Goal: Task Accomplishment & Management: Use online tool/utility

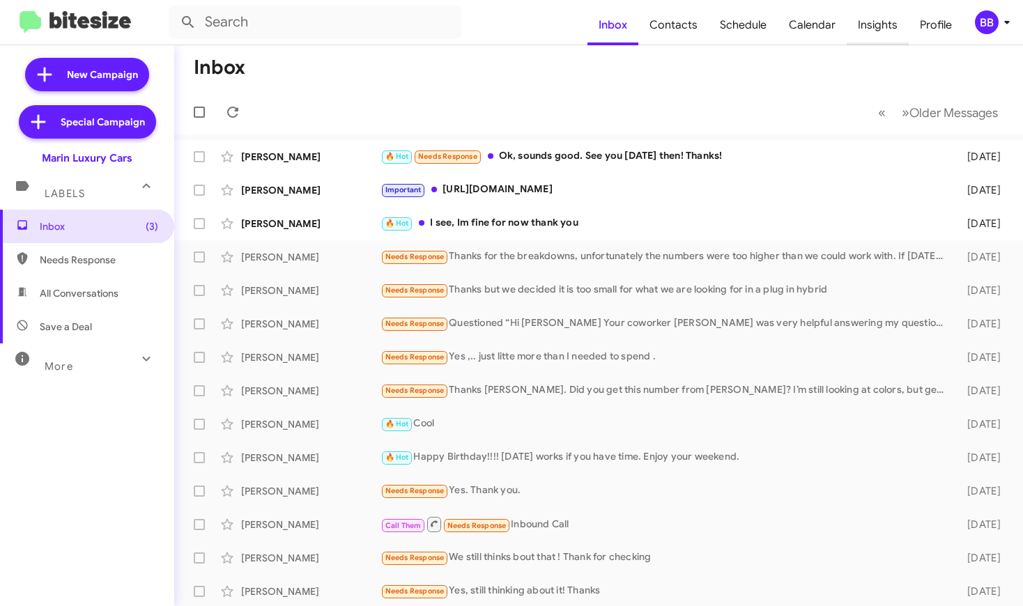
click at [874, 40] on span "Insights" at bounding box center [878, 25] width 62 height 40
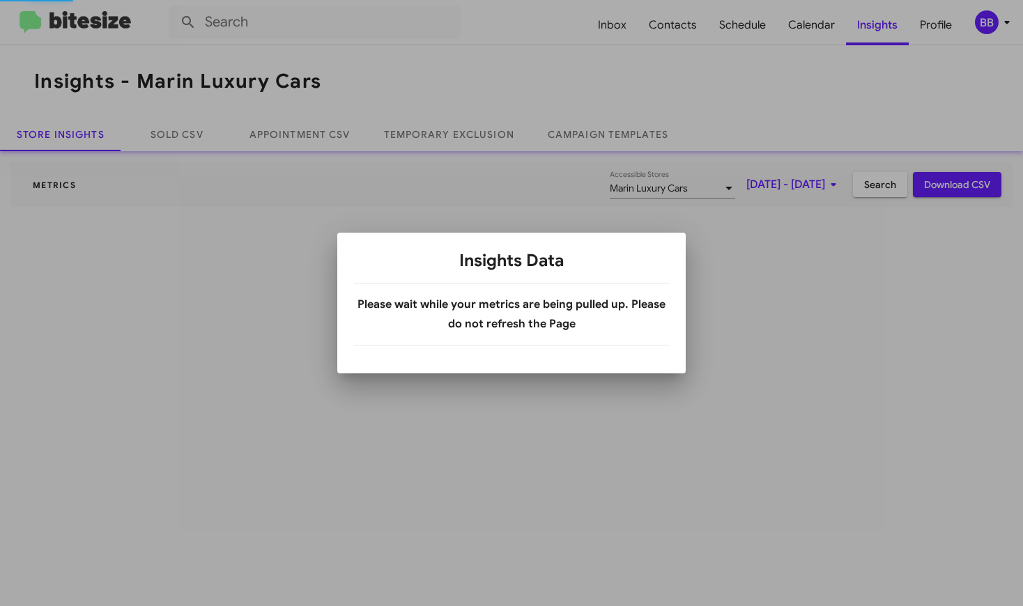
click at [982, 17] on div at bounding box center [511, 303] width 1023 height 606
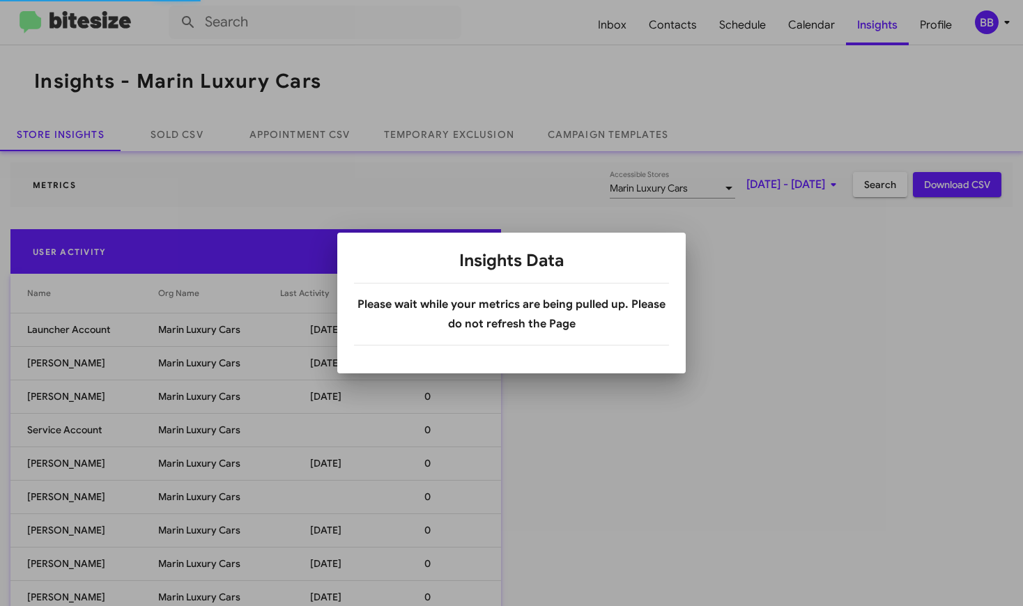
click at [984, 36] on div at bounding box center [511, 303] width 1023 height 606
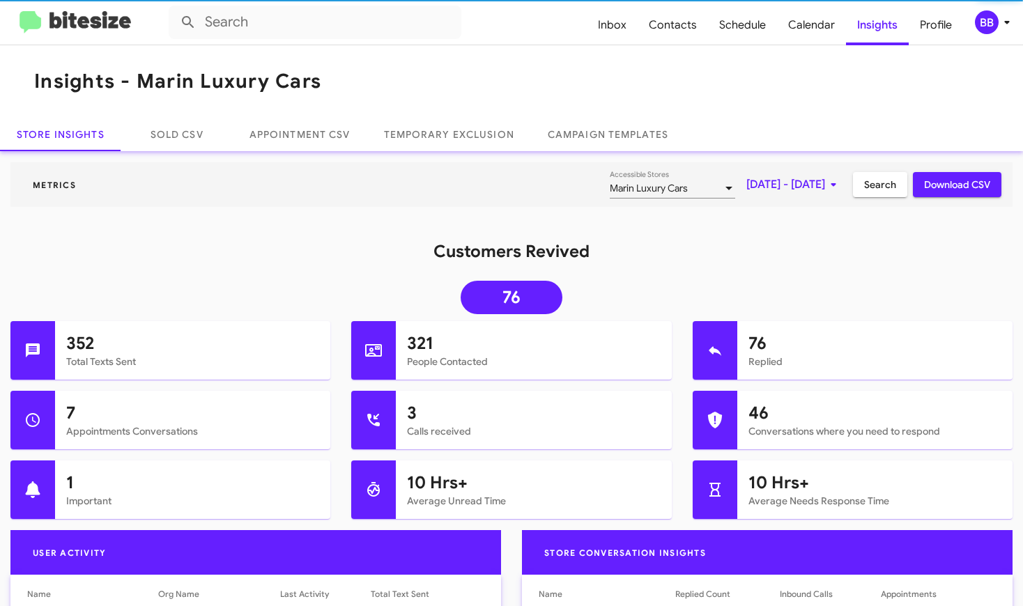
click at [997, 28] on span "BB" at bounding box center [995, 22] width 42 height 24
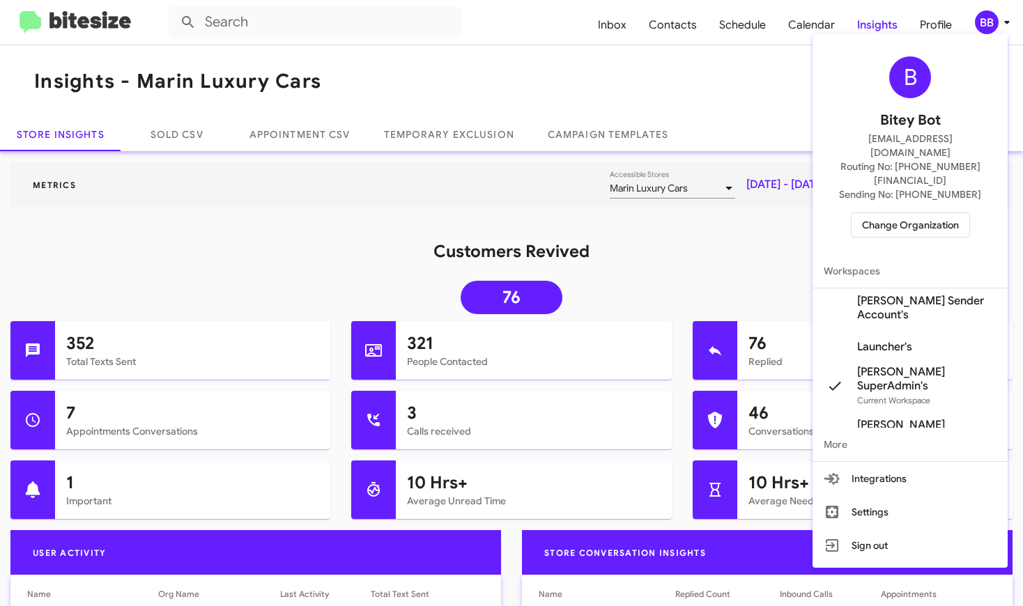
click at [918, 294] on span "[PERSON_NAME] Sender Account's" at bounding box center [926, 308] width 139 height 28
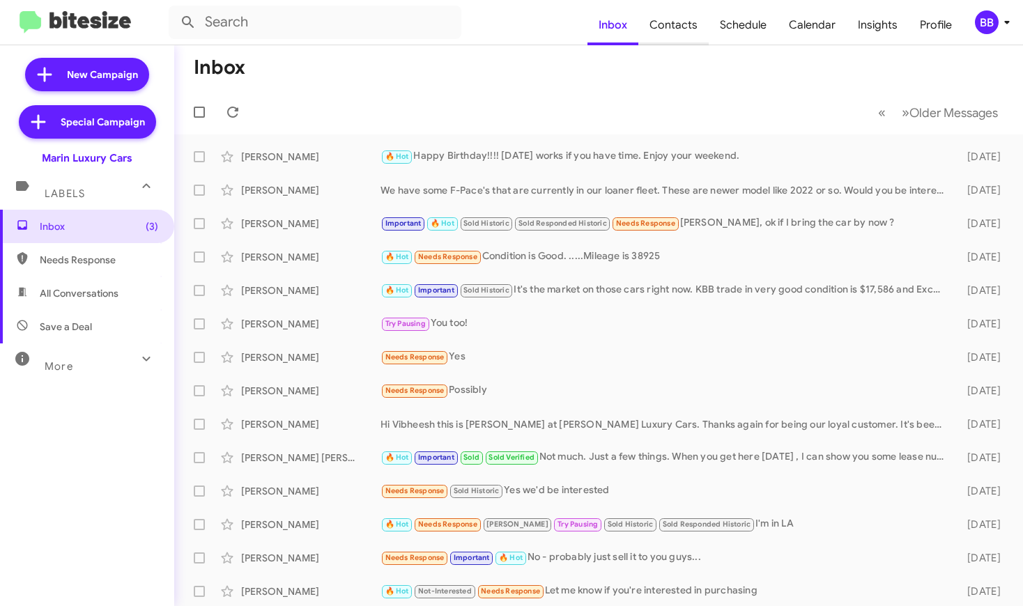
click at [666, 22] on span "Contacts" at bounding box center [674, 25] width 70 height 40
type input "in:groups"
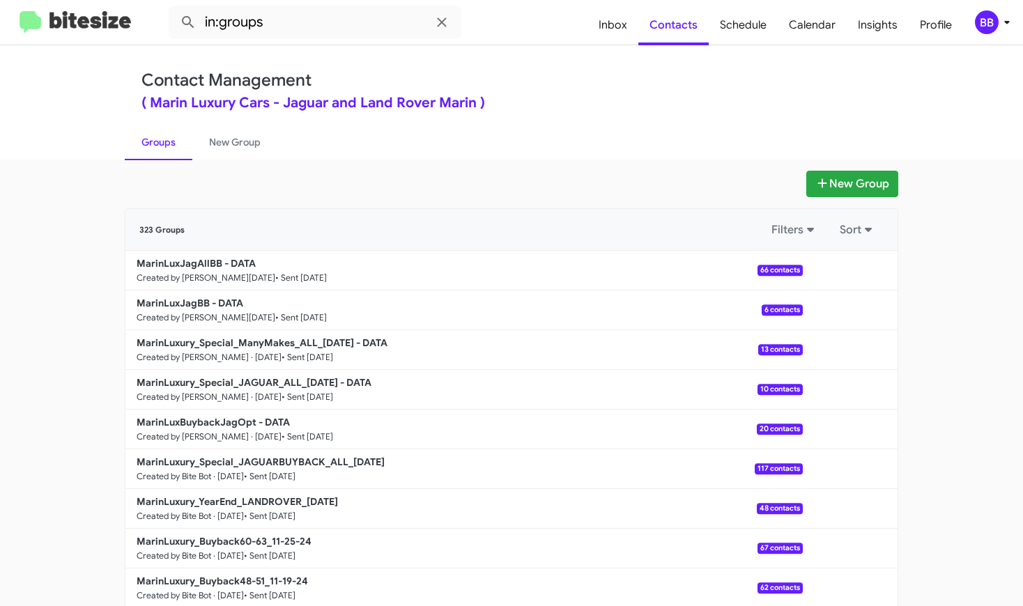
click at [997, 26] on div "BB" at bounding box center [987, 22] width 24 height 24
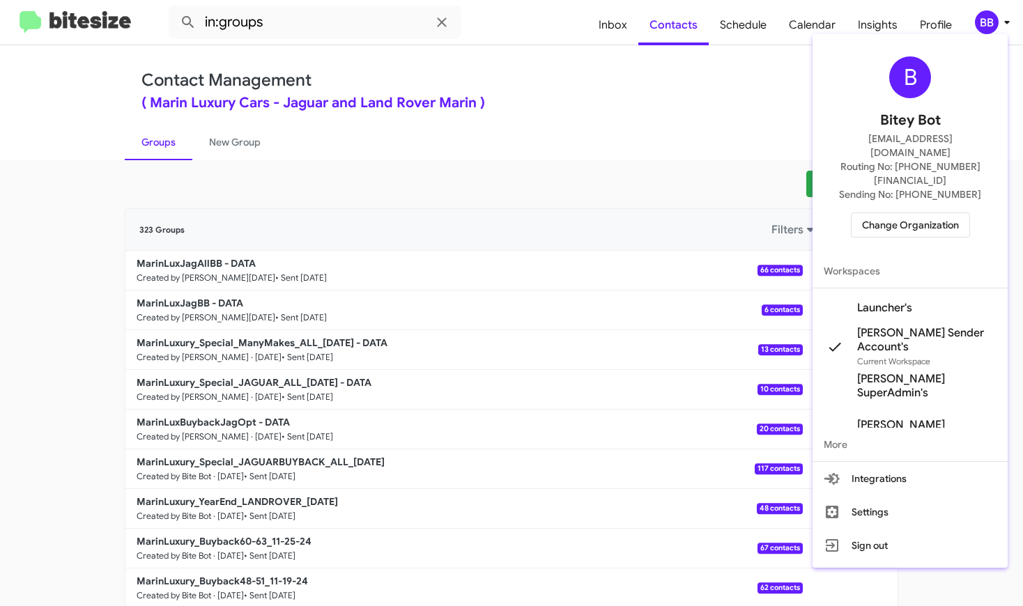
click at [896, 289] on span "Launcher's" at bounding box center [910, 308] width 195 height 39
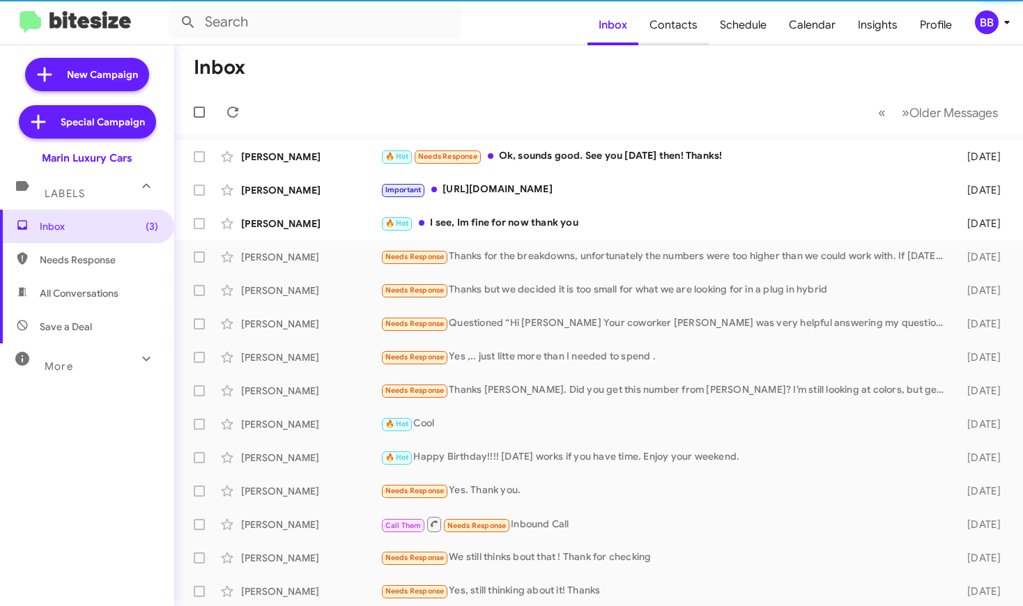
click at [673, 26] on span "Contacts" at bounding box center [674, 25] width 70 height 40
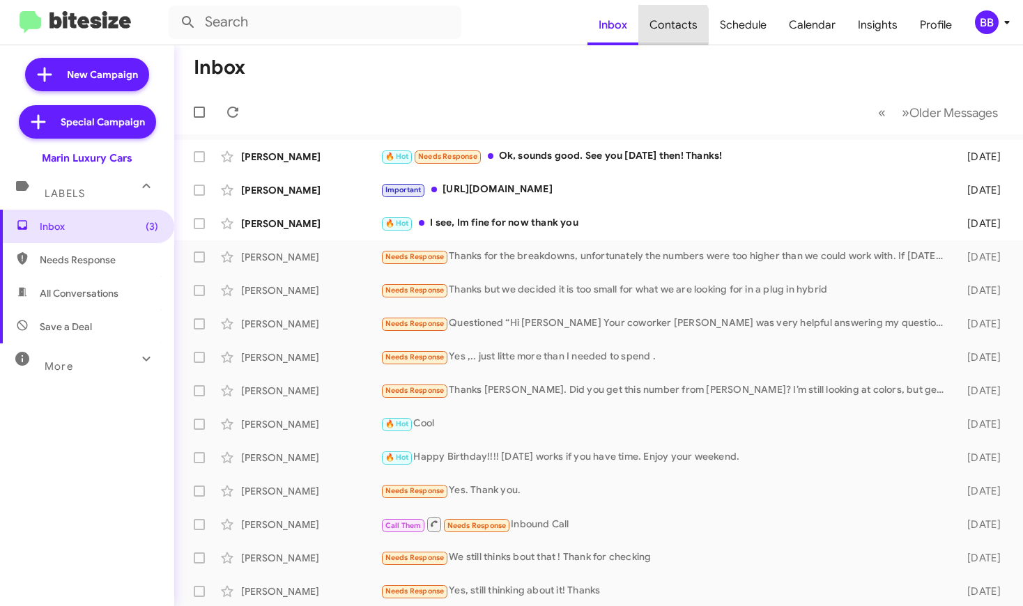
type input "in:groups"
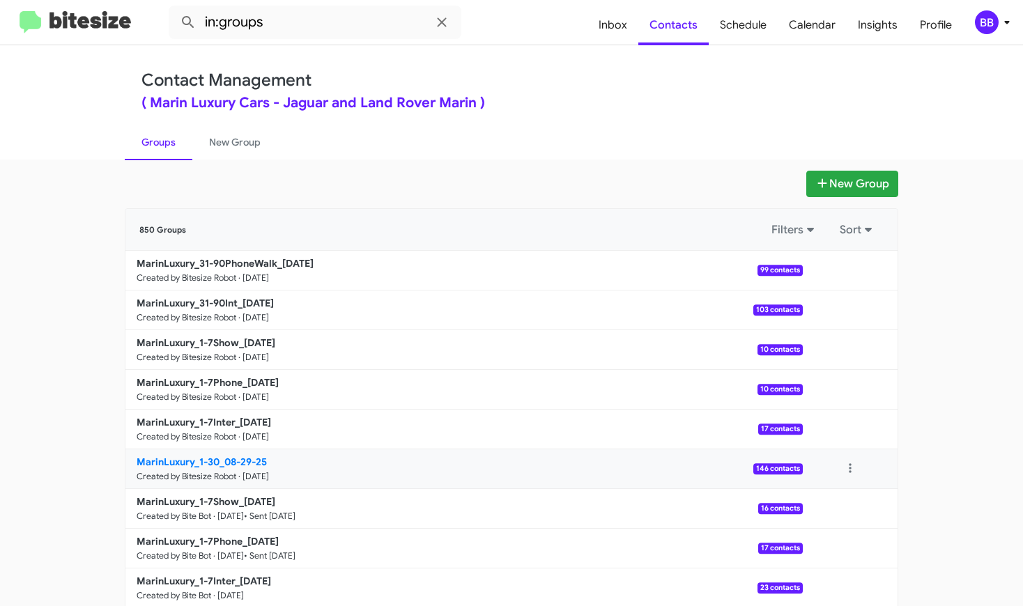
click at [334, 465] on p "MarinLuxury_1-30_08-29-25" at bounding box center [464, 462] width 655 height 14
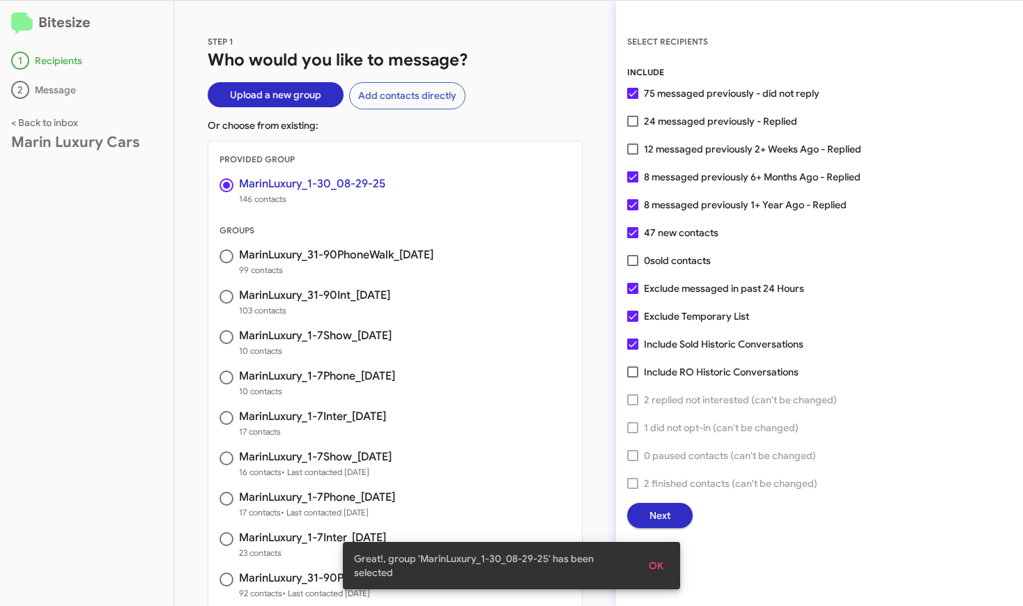
click at [658, 514] on span "Next" at bounding box center [660, 515] width 21 height 25
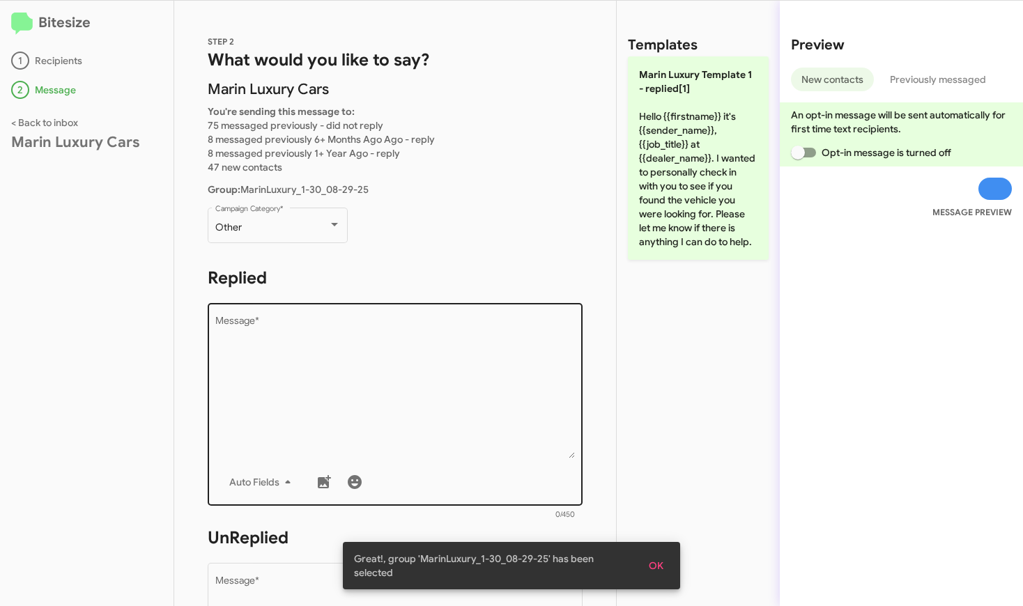
click at [280, 362] on textarea "Message *" at bounding box center [395, 387] width 360 height 142
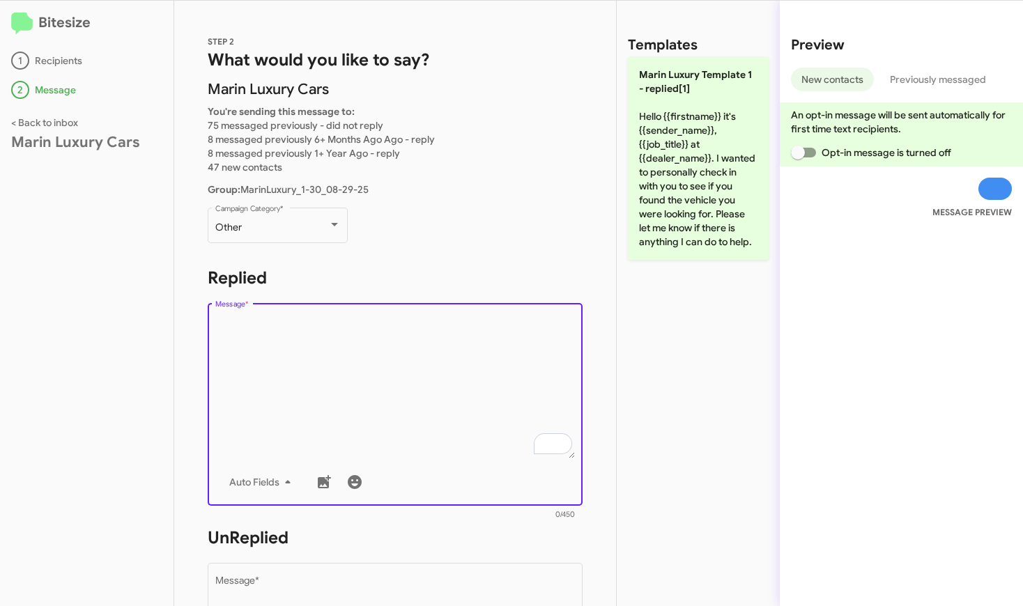
click at [280, 362] on textarea "Message *" at bounding box center [395, 387] width 360 height 142
click at [259, 484] on span "Auto Fields" at bounding box center [262, 482] width 67 height 25
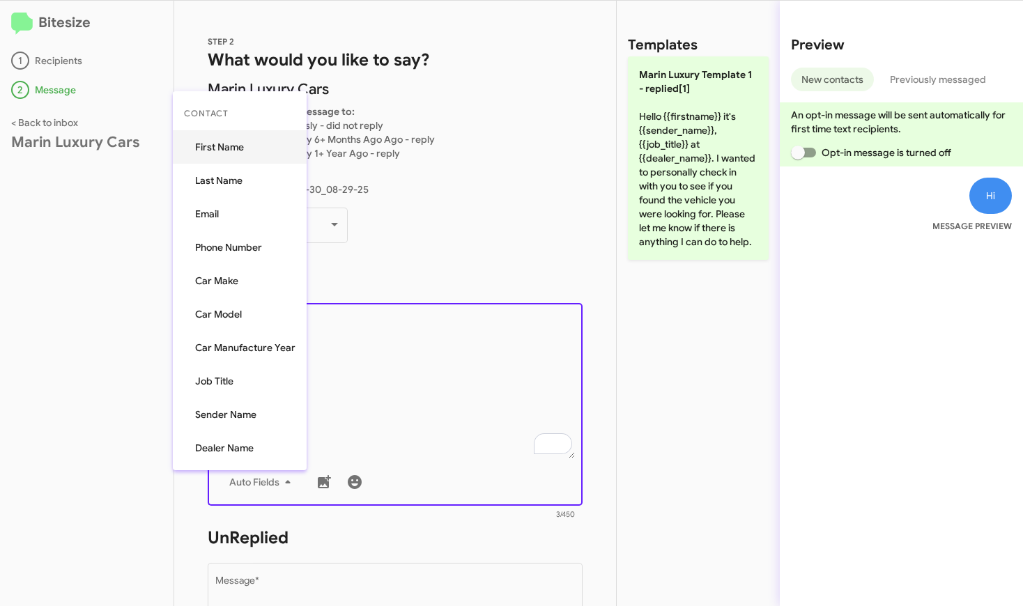
click at [234, 149] on button "First Name" at bounding box center [240, 146] width 134 height 33
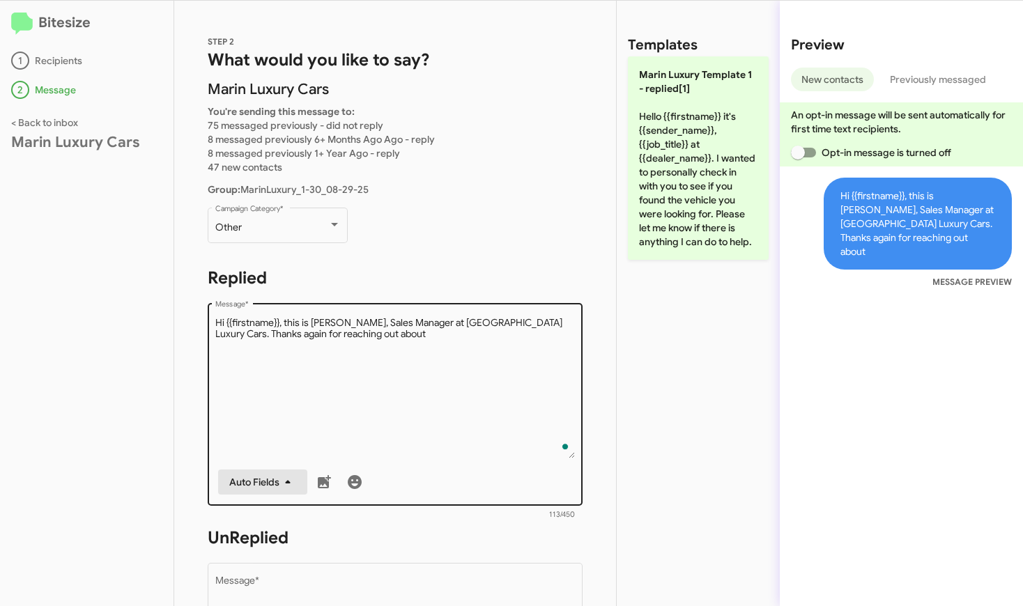
click at [262, 475] on span "Auto Fields" at bounding box center [262, 482] width 67 height 25
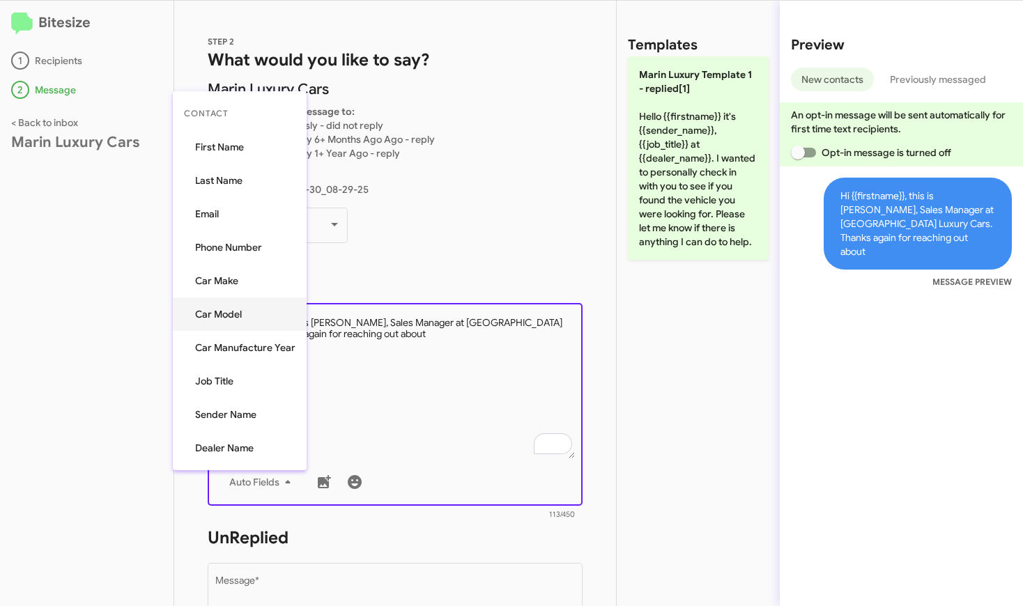
click at [218, 311] on button "Car Model" at bounding box center [240, 314] width 134 height 33
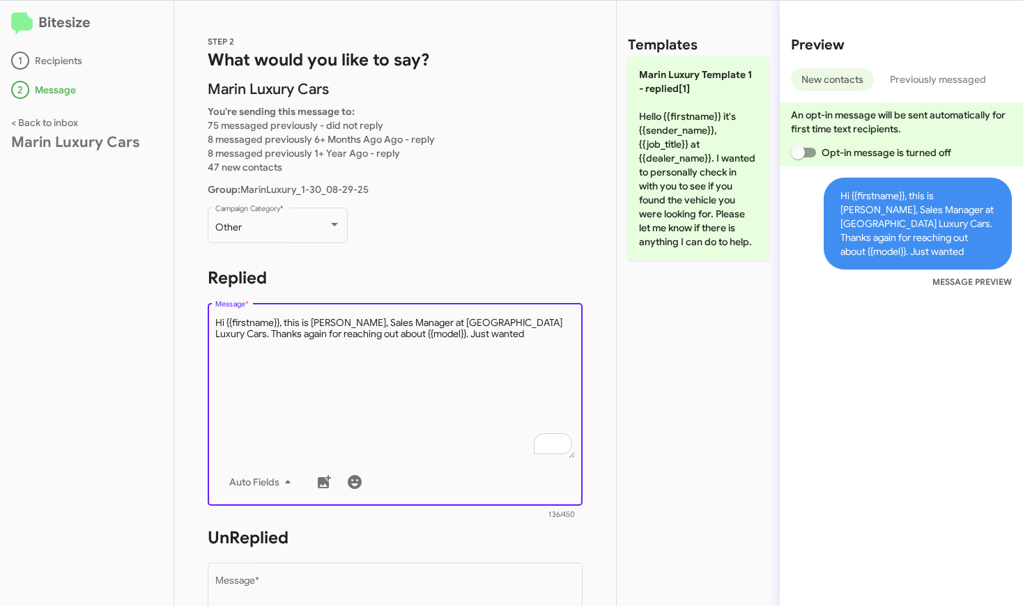
click at [336, 336] on textarea "Message *" at bounding box center [395, 387] width 360 height 142
click at [509, 338] on textarea "Message *" at bounding box center [395, 387] width 360 height 142
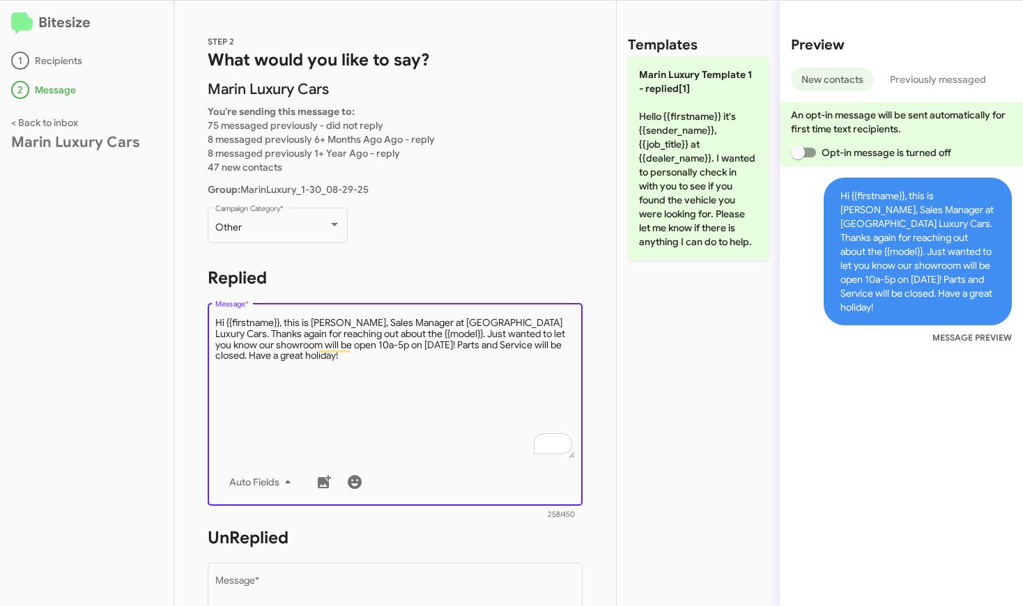
click at [272, 332] on textarea "Message *" at bounding box center [395, 387] width 360 height 142
click at [330, 369] on textarea "Message *" at bounding box center [395, 387] width 360 height 142
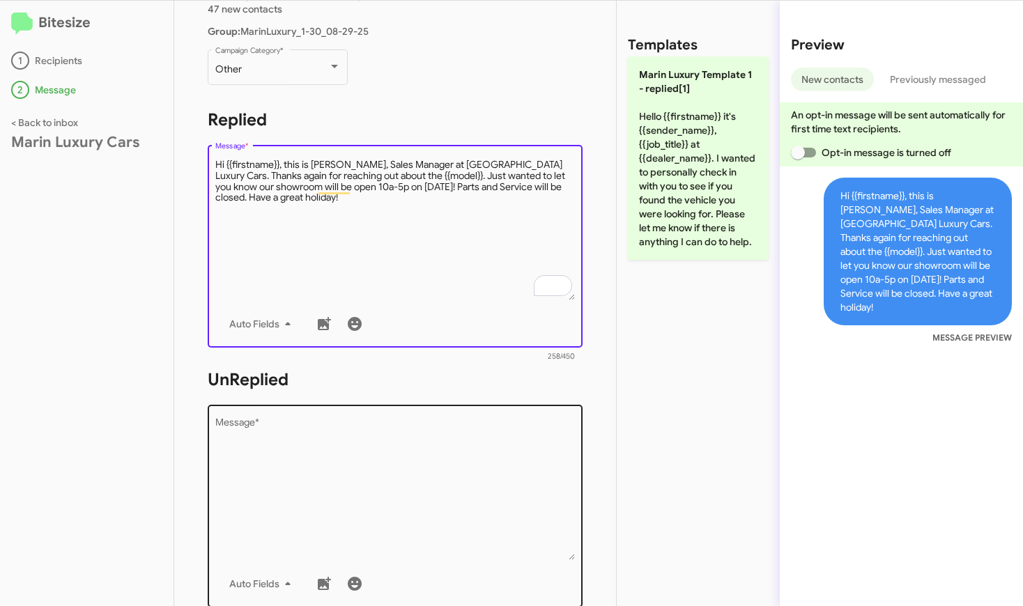
scroll to position [171, 0]
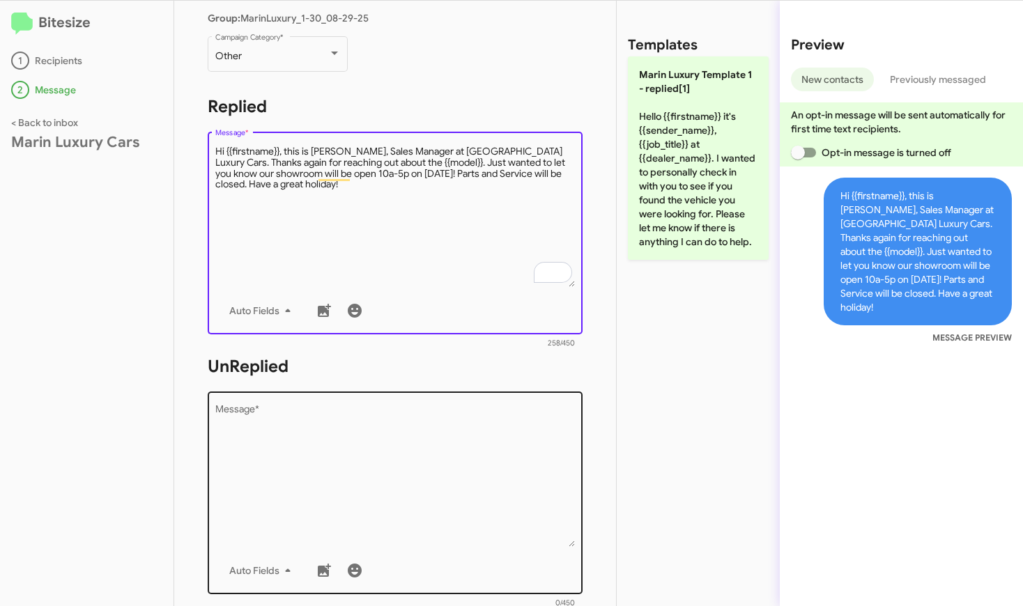
type textarea "Hi {{firstname}}, this is [PERSON_NAME], Sales Manager at [GEOGRAPHIC_DATA] Lux…"
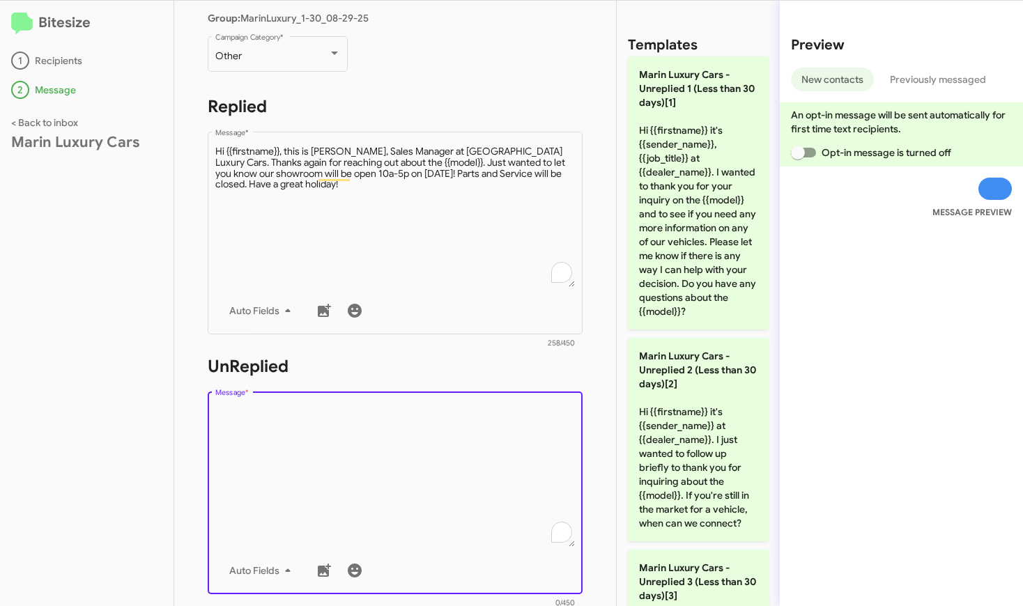
click at [298, 411] on textarea "Message *" at bounding box center [395, 476] width 360 height 142
paste textarea "Hi {{firstname}}, this is [PERSON_NAME], Sales Manager at [GEOGRAPHIC_DATA] Lux…"
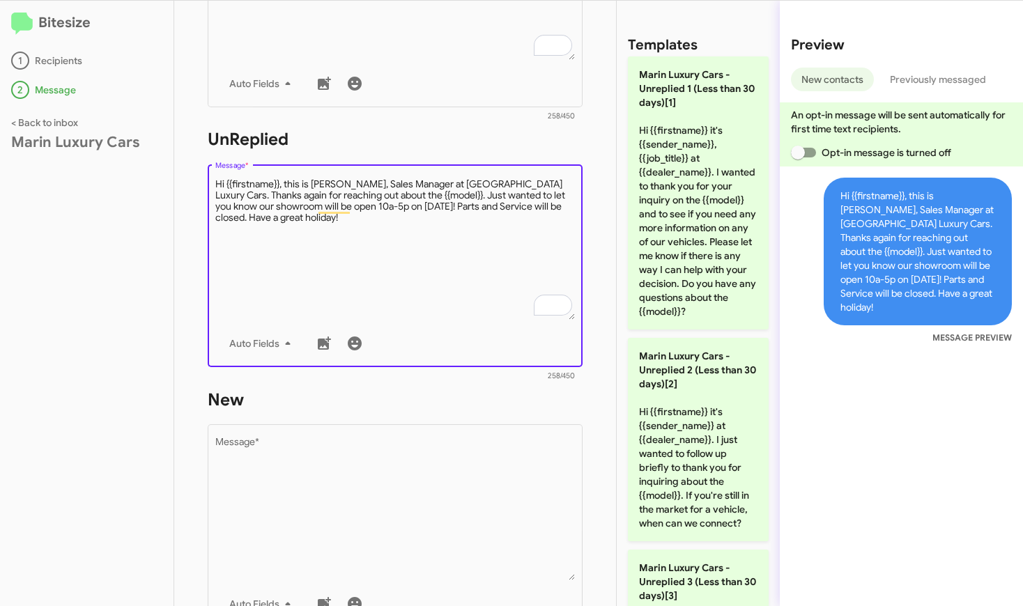
scroll to position [401, 0]
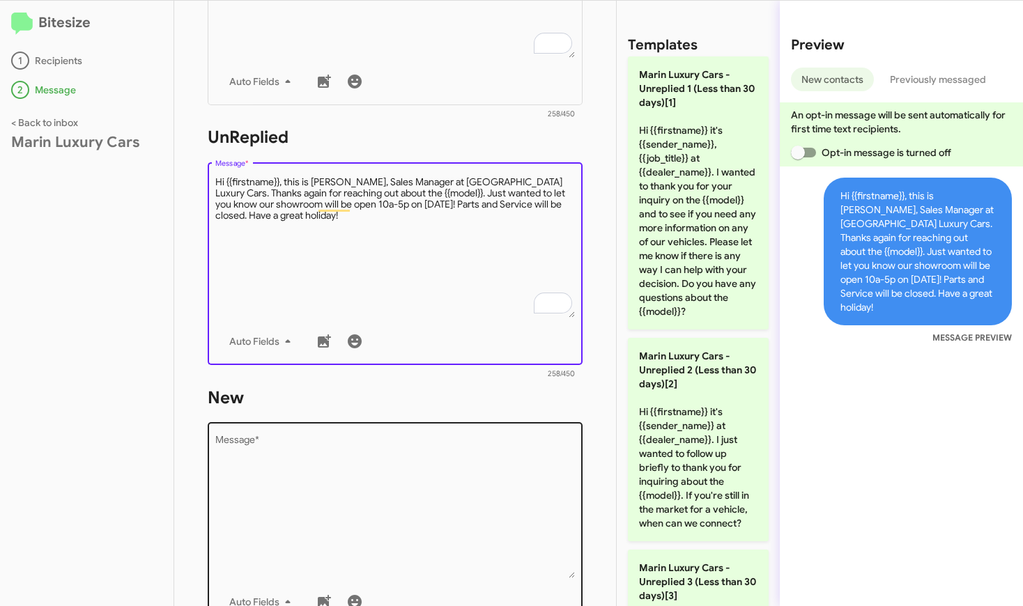
type textarea "Hi {{firstname}}, this is [PERSON_NAME], Sales Manager at [GEOGRAPHIC_DATA] Lux…"
click at [348, 473] on textarea "Message *" at bounding box center [395, 507] width 360 height 142
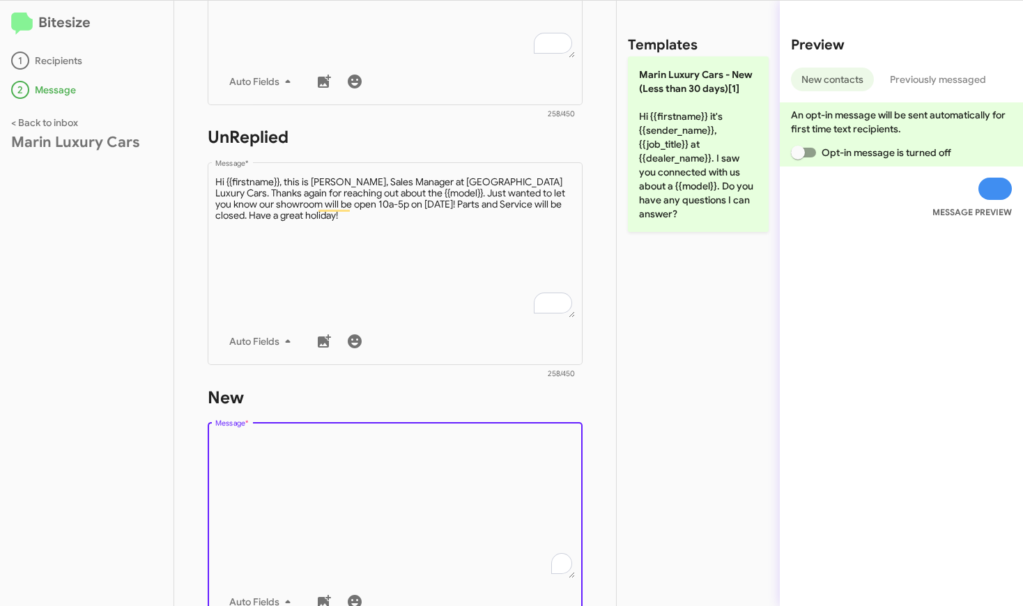
paste textarea "Hi {{firstname}}, this is [PERSON_NAME], Sales Manager at [GEOGRAPHIC_DATA] Lux…"
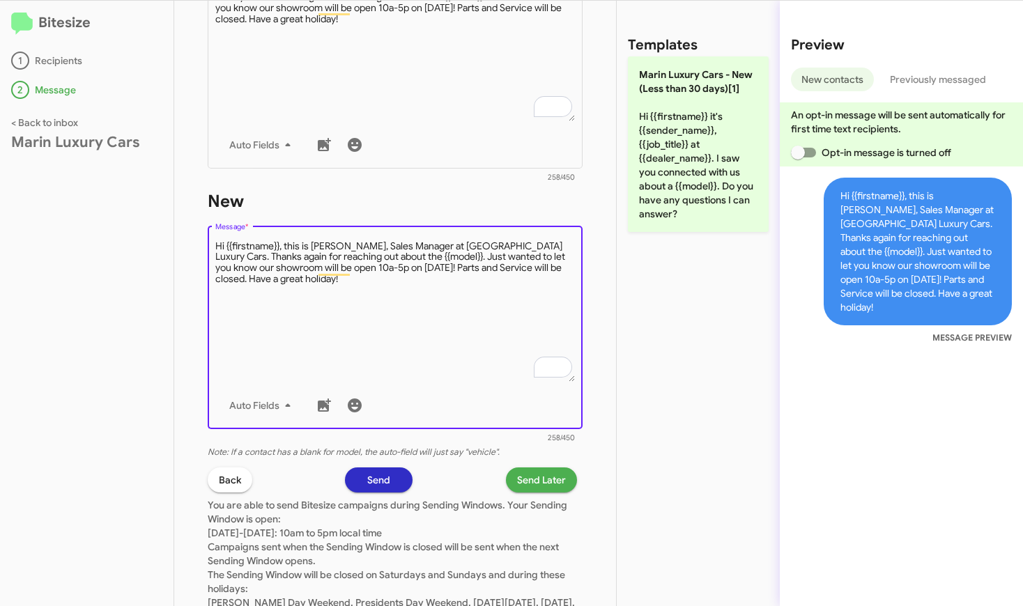
scroll to position [0, 0]
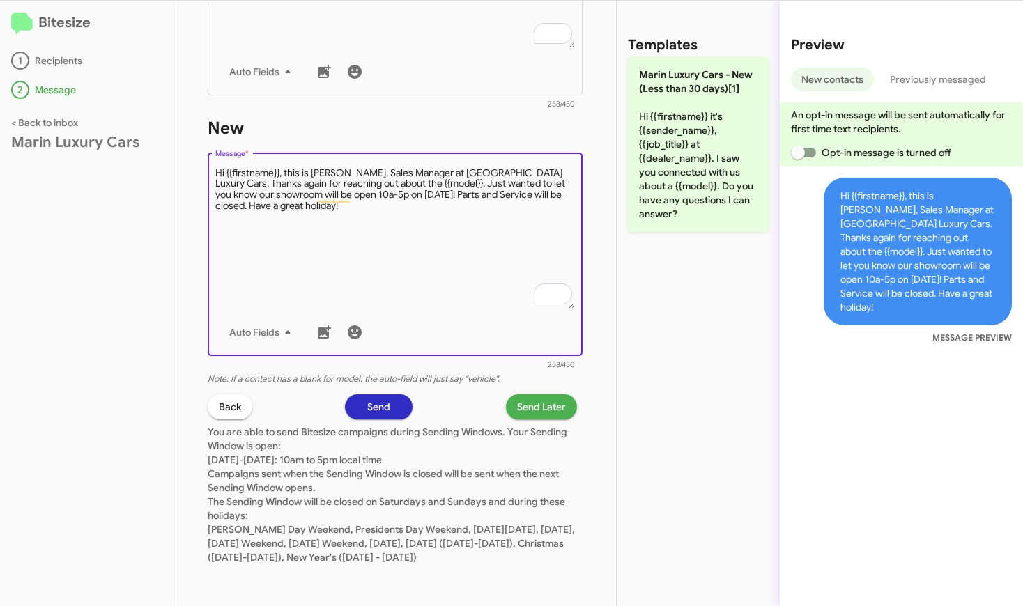
type textarea "Hi {{firstname}}, this is [PERSON_NAME], Sales Manager at [GEOGRAPHIC_DATA] Lux…"
click at [374, 395] on span "Send" at bounding box center [378, 407] width 23 height 25
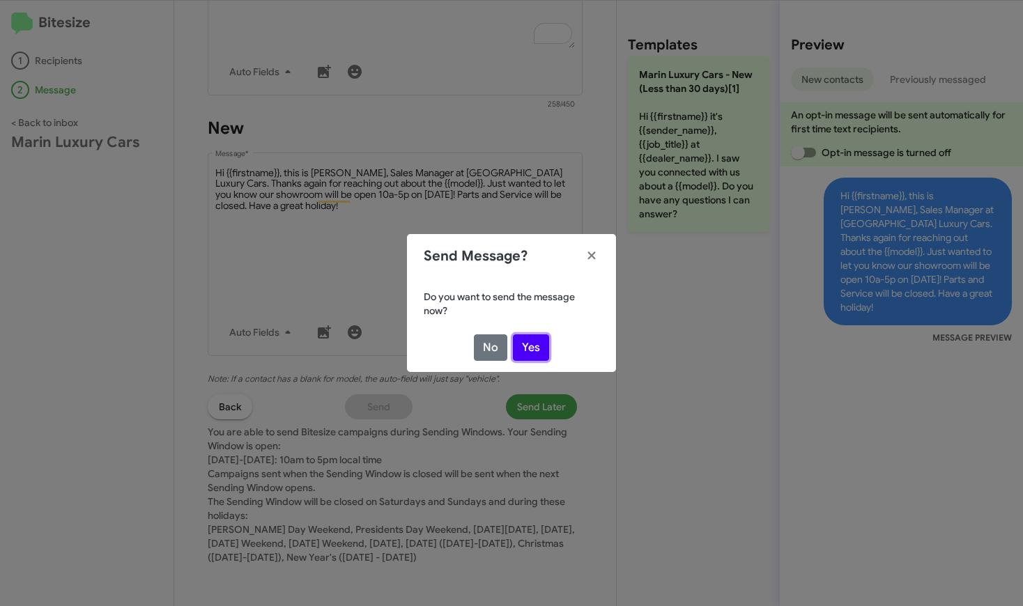
click at [540, 345] on button "Yes" at bounding box center [531, 348] width 36 height 26
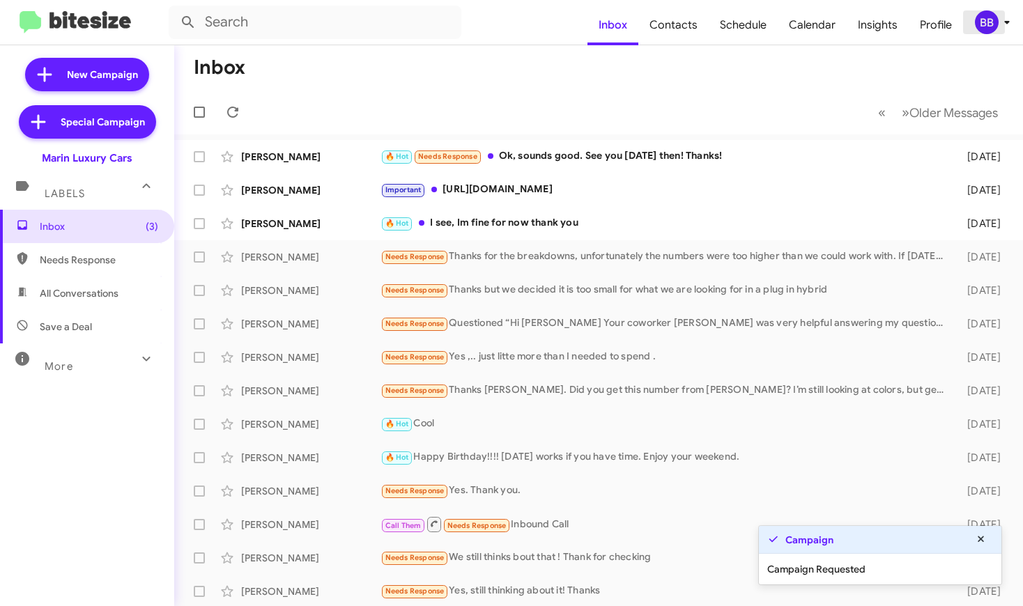
click at [1003, 21] on icon at bounding box center [1007, 22] width 17 height 17
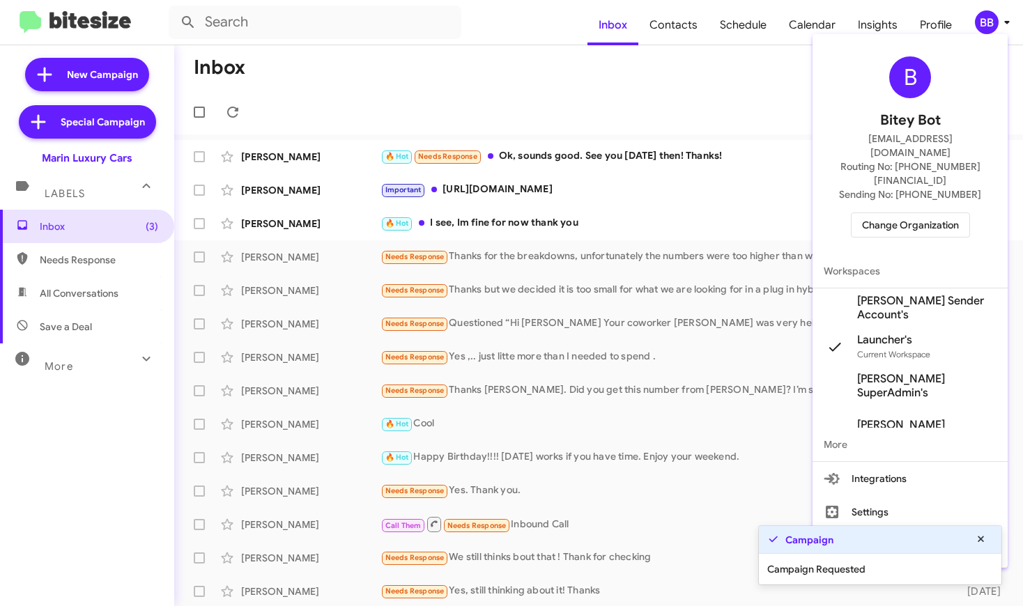
click at [688, 35] on div at bounding box center [511, 303] width 1023 height 606
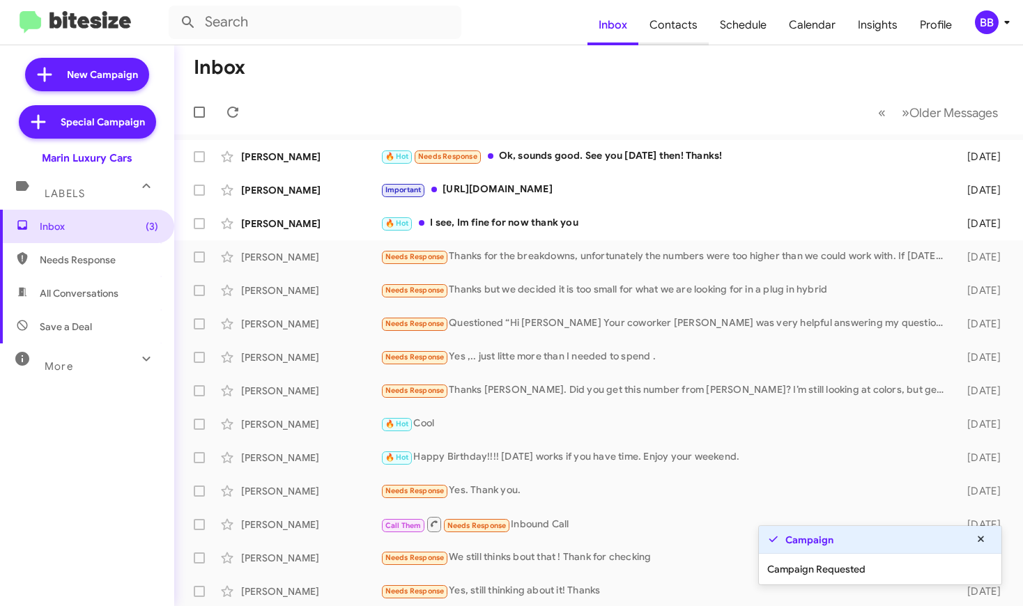
click at [679, 26] on span "Contacts" at bounding box center [674, 25] width 70 height 40
type input "in:groups"
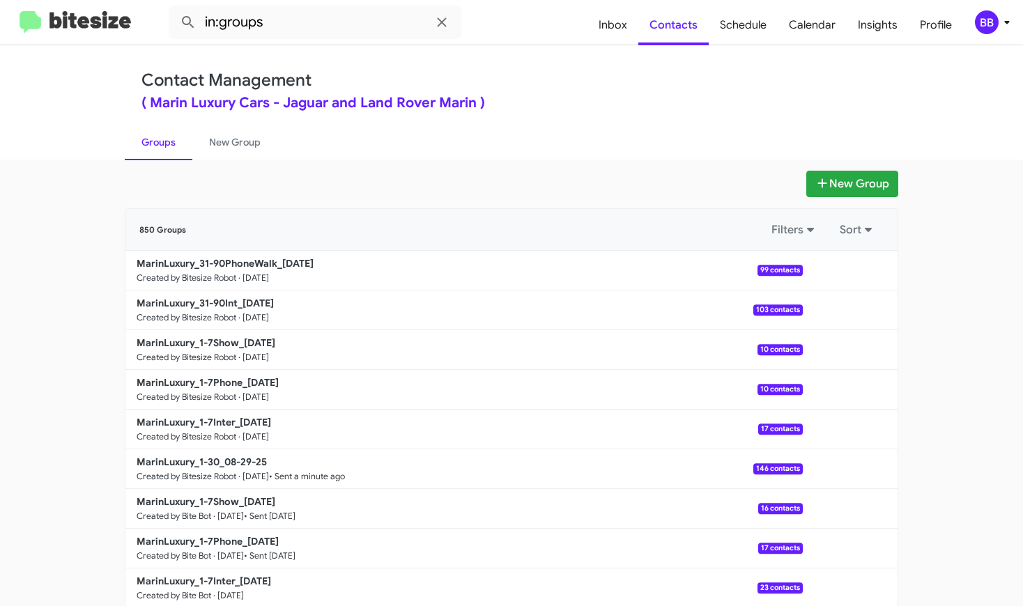
click at [69, 8] on mat-toolbar "in:groups Inbox Contacts Schedule Calendar Insights Profile BB" at bounding box center [511, 22] width 1023 height 45
click at [77, 20] on img at bounding box center [76, 22] width 112 height 23
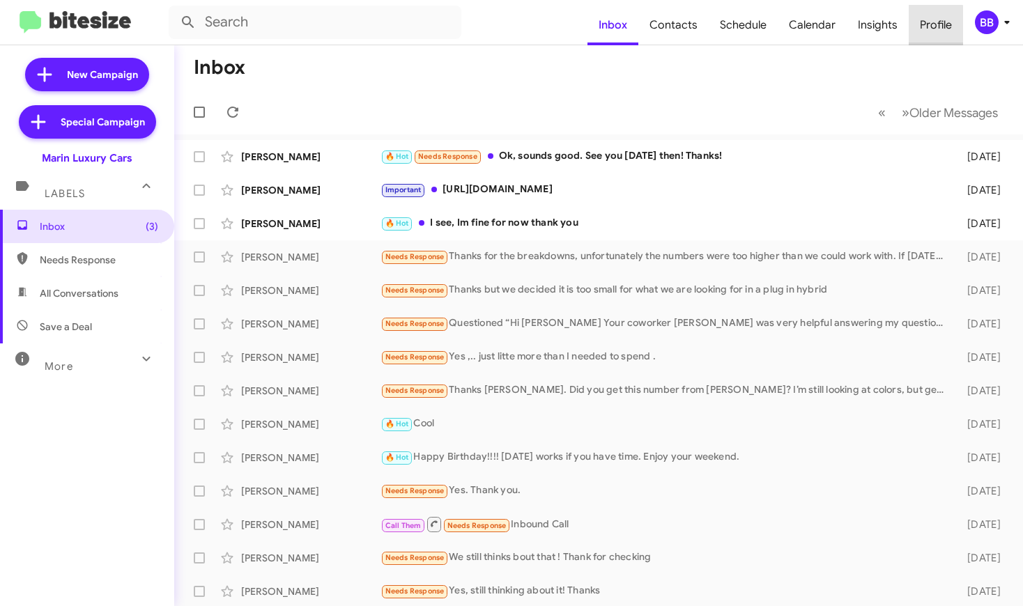
click at [933, 25] on span "Profile" at bounding box center [936, 25] width 54 height 40
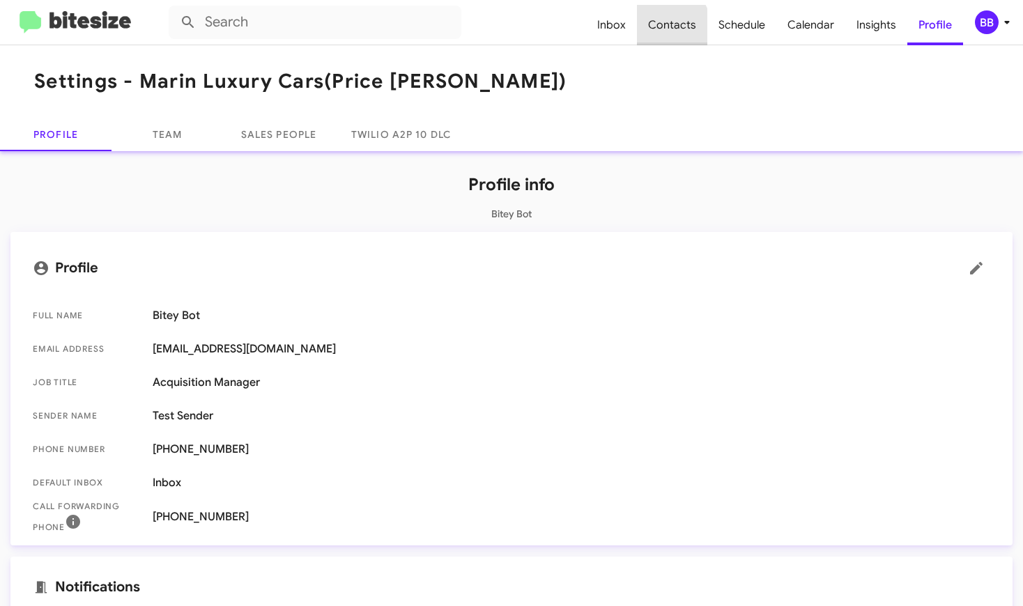
click at [671, 28] on span "Contacts" at bounding box center [672, 25] width 70 height 40
type input "in:groups"
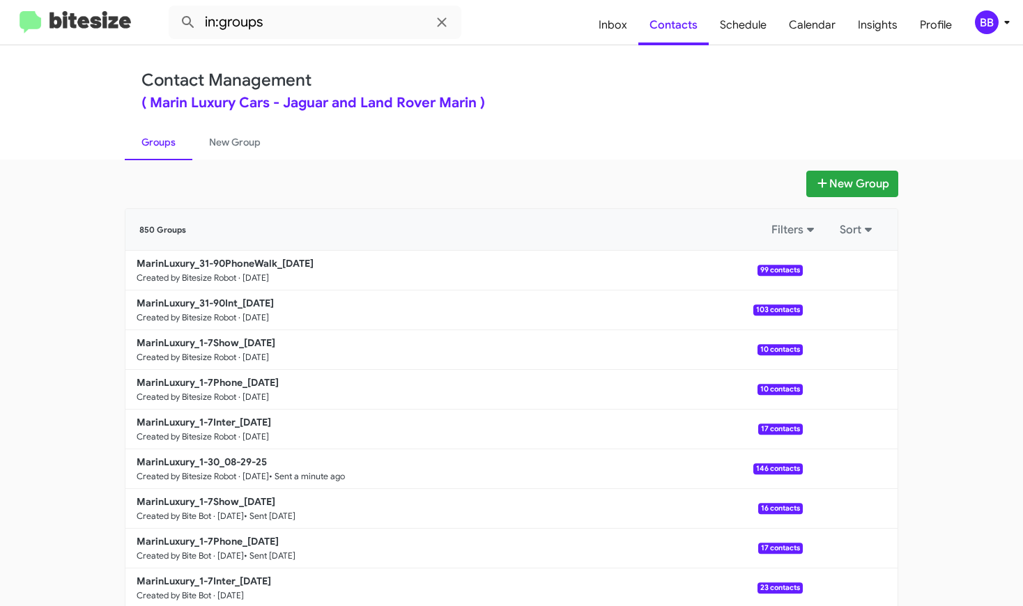
click at [109, 27] on img at bounding box center [76, 22] width 112 height 23
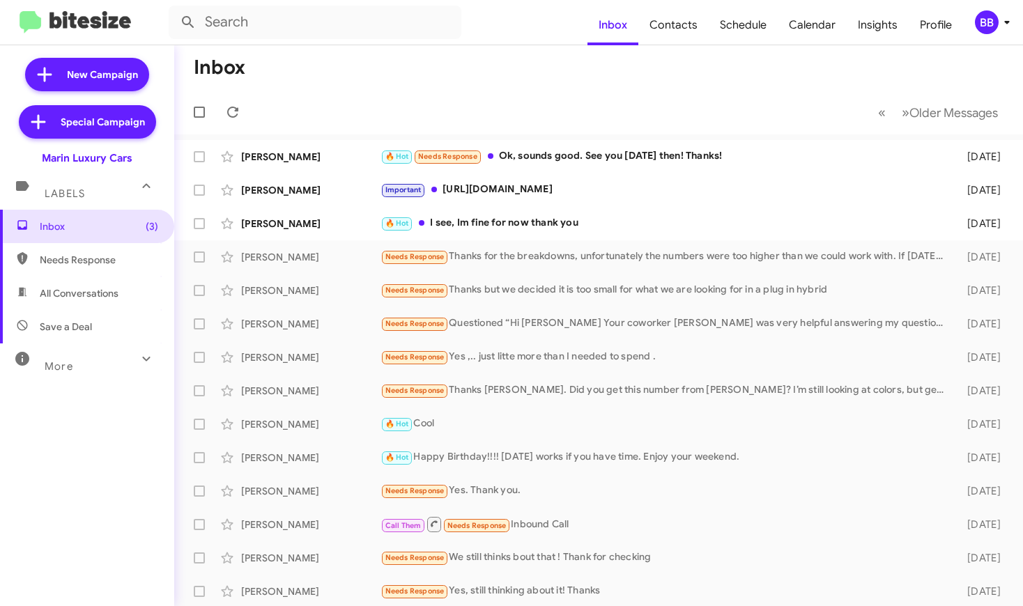
click at [989, 18] on div "BB" at bounding box center [987, 22] width 24 height 24
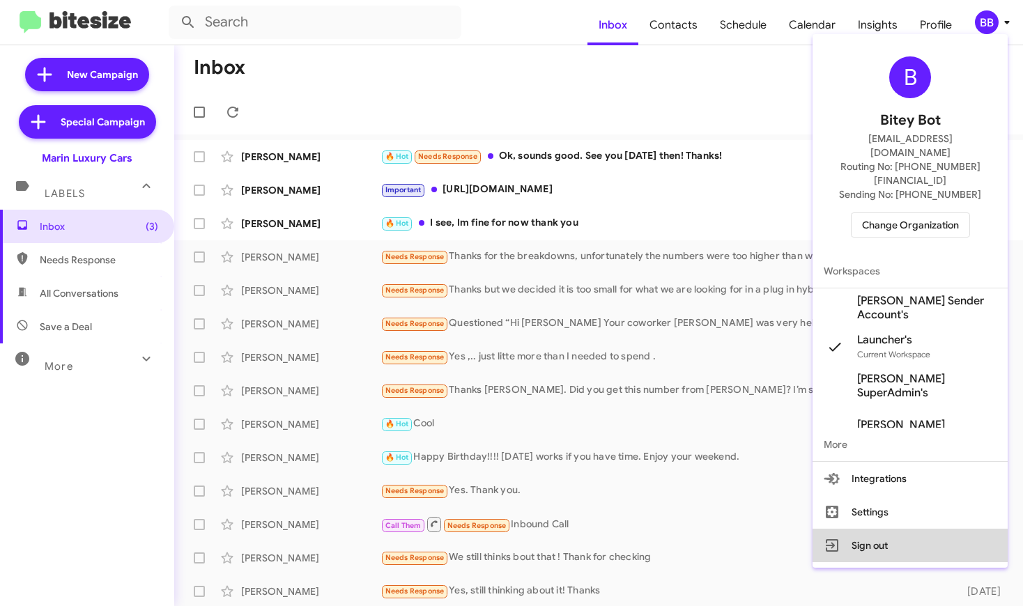
click at [870, 529] on button "Sign out" at bounding box center [910, 545] width 195 height 33
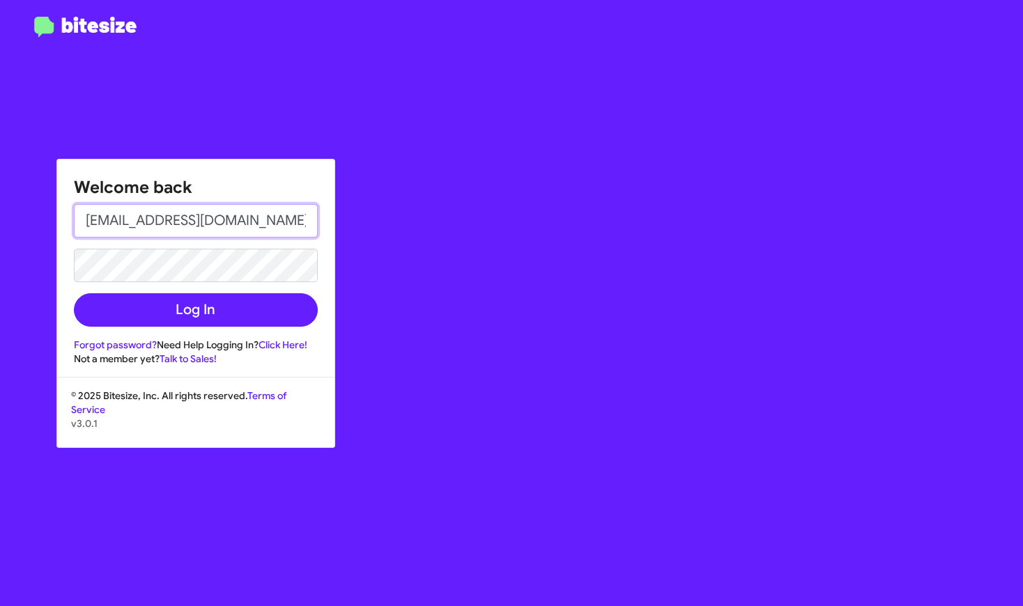
click at [153, 224] on input "[EMAIL_ADDRESS][DOMAIN_NAME]" at bounding box center [196, 220] width 244 height 33
click at [148, 218] on input "ok" at bounding box center [196, 220] width 244 height 33
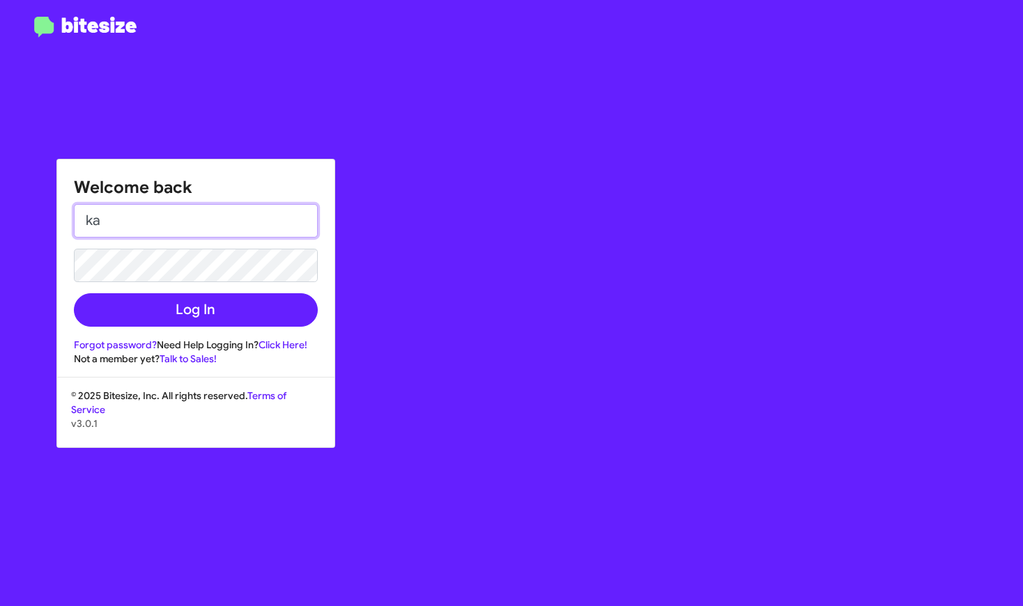
type input "k"
type input "[EMAIL_ADDRESS][DOMAIN_NAME]"
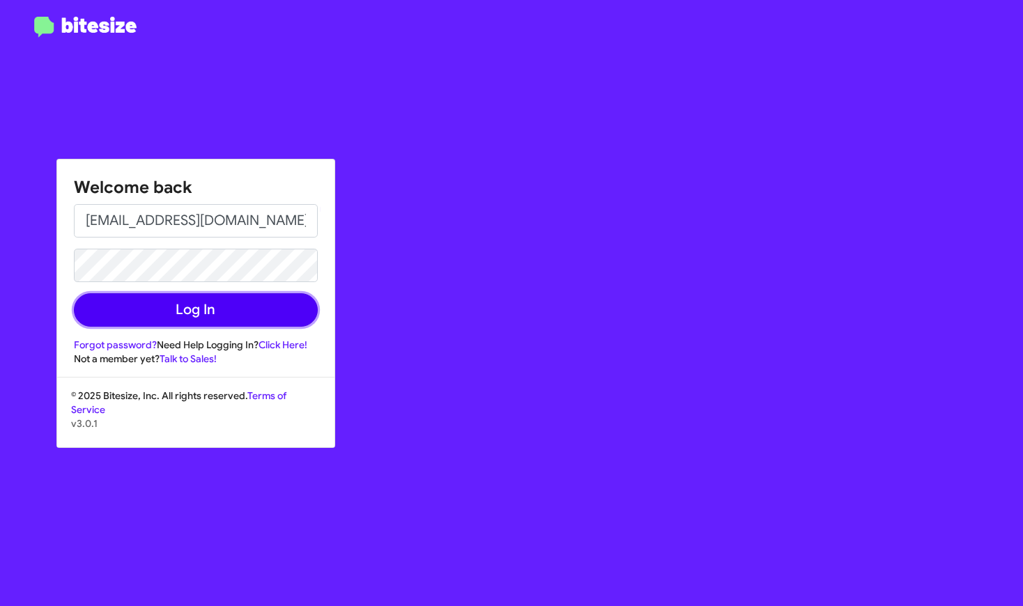
click at [161, 319] on button "Log In" at bounding box center [196, 309] width 244 height 33
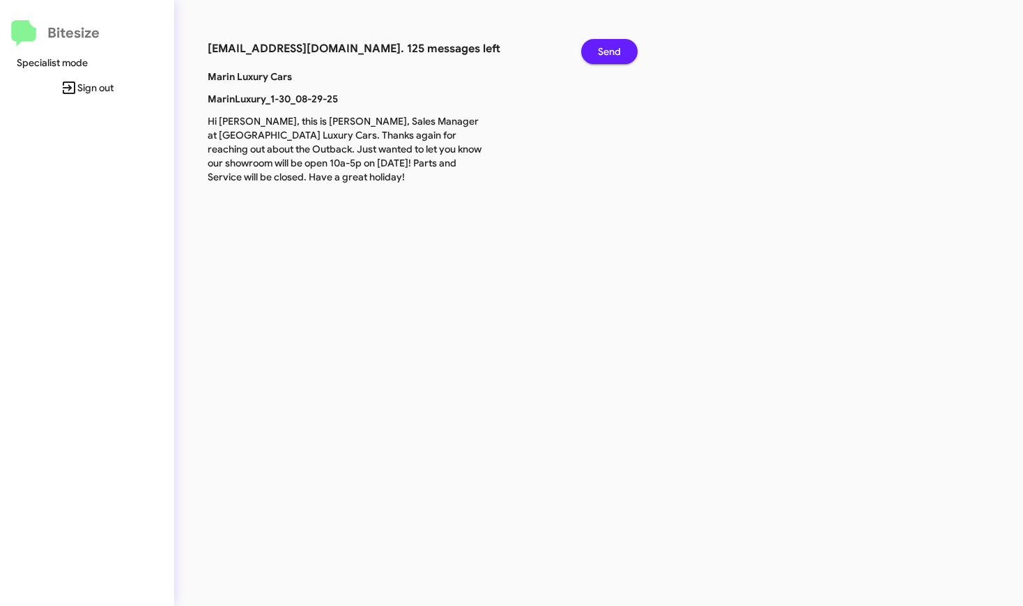
click at [599, 55] on span "Send" at bounding box center [609, 51] width 23 height 25
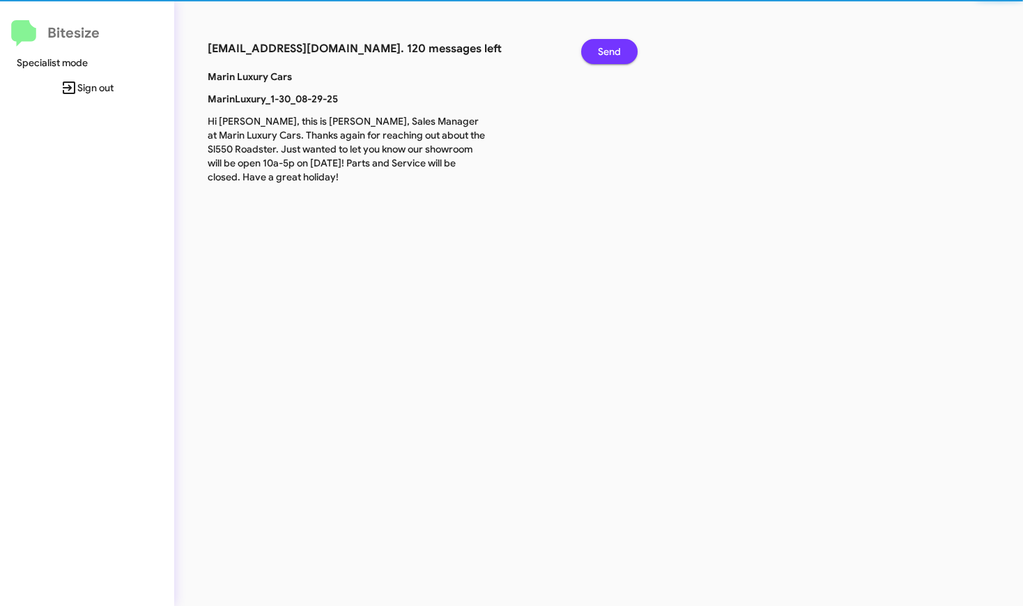
click at [599, 55] on span "Send" at bounding box center [609, 51] width 23 height 25
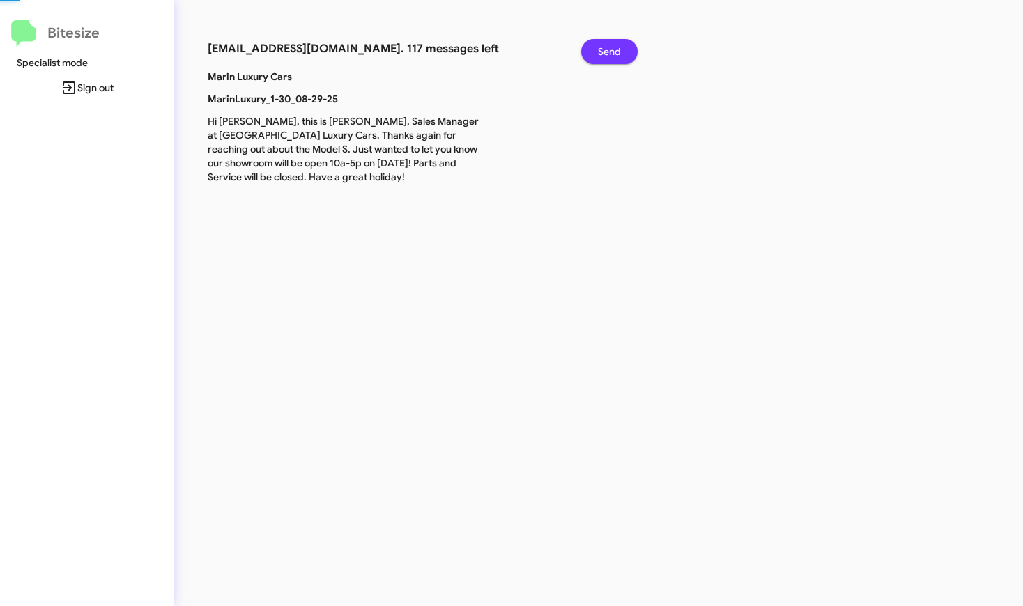
click at [599, 55] on span "Send" at bounding box center [609, 51] width 23 height 25
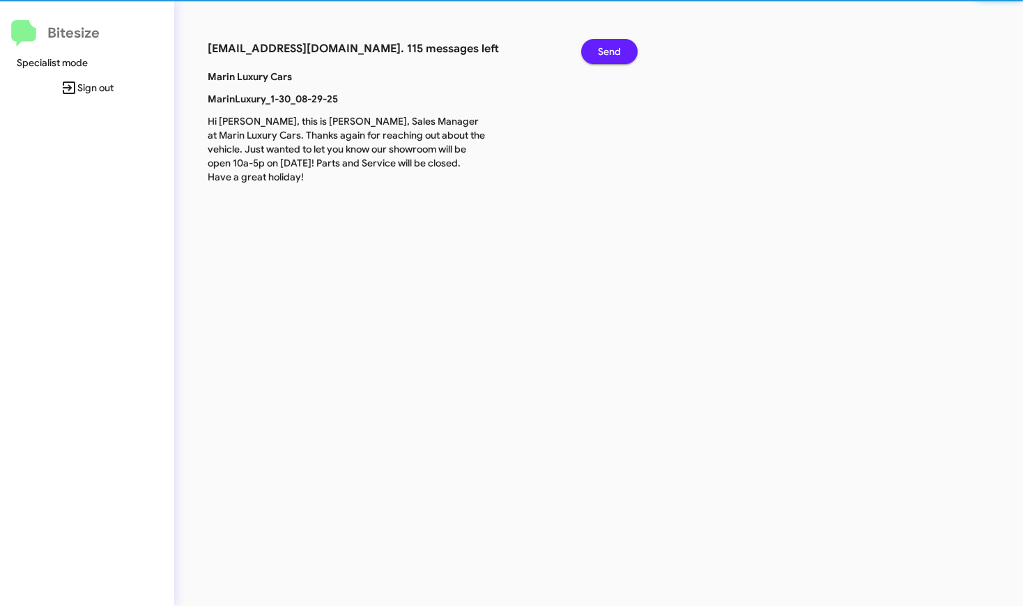
click at [599, 55] on span "Send" at bounding box center [609, 51] width 23 height 25
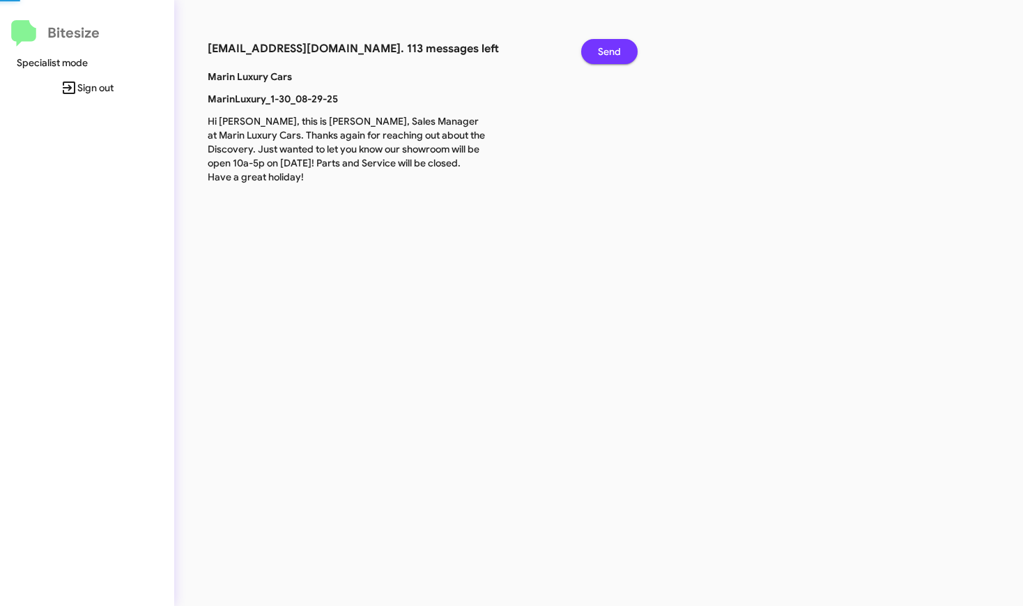
click at [599, 55] on span "Send" at bounding box center [609, 51] width 23 height 25
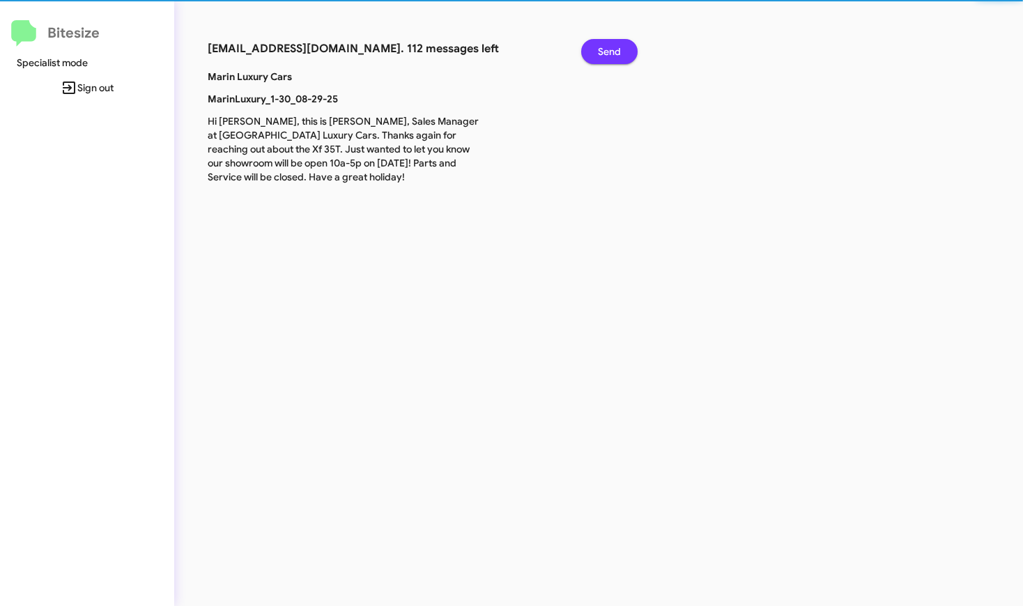
click at [599, 55] on span "Send" at bounding box center [609, 51] width 23 height 25
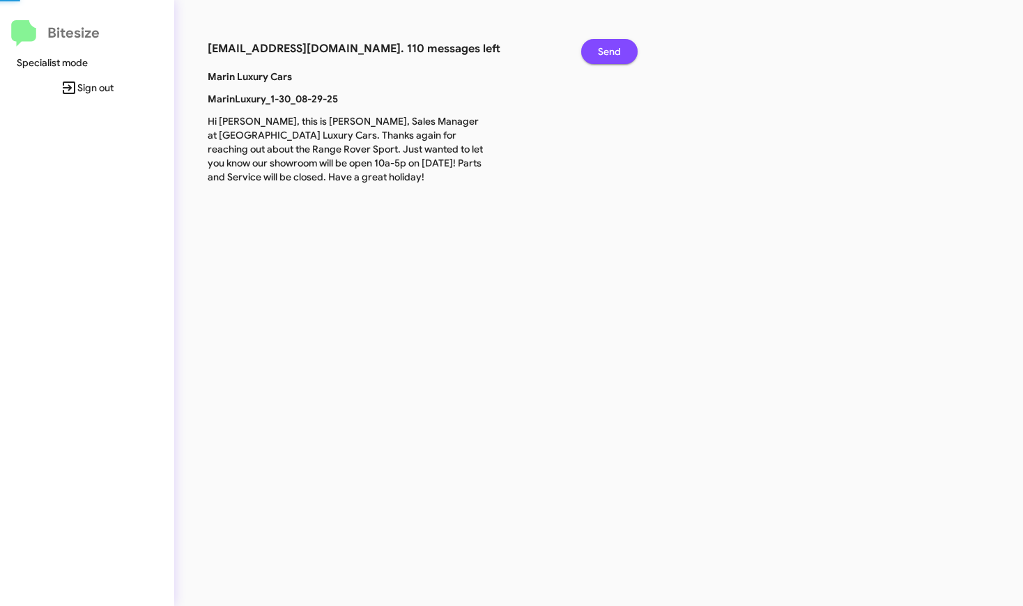
click at [599, 55] on span "Send" at bounding box center [609, 51] width 23 height 25
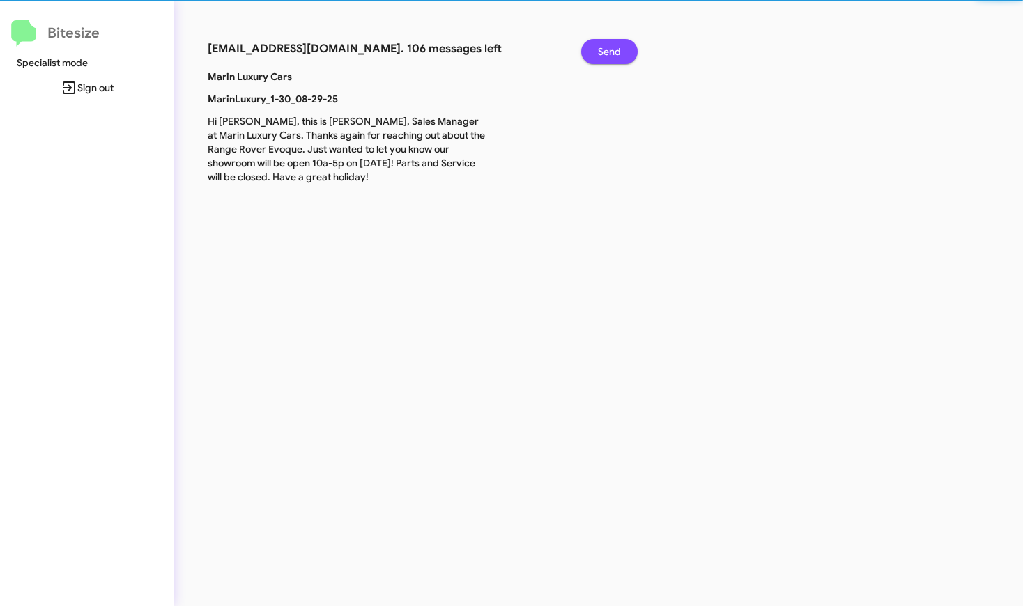
click at [599, 55] on span "Send" at bounding box center [609, 51] width 23 height 25
click at [599, 54] on span "Send" at bounding box center [609, 51] width 23 height 25
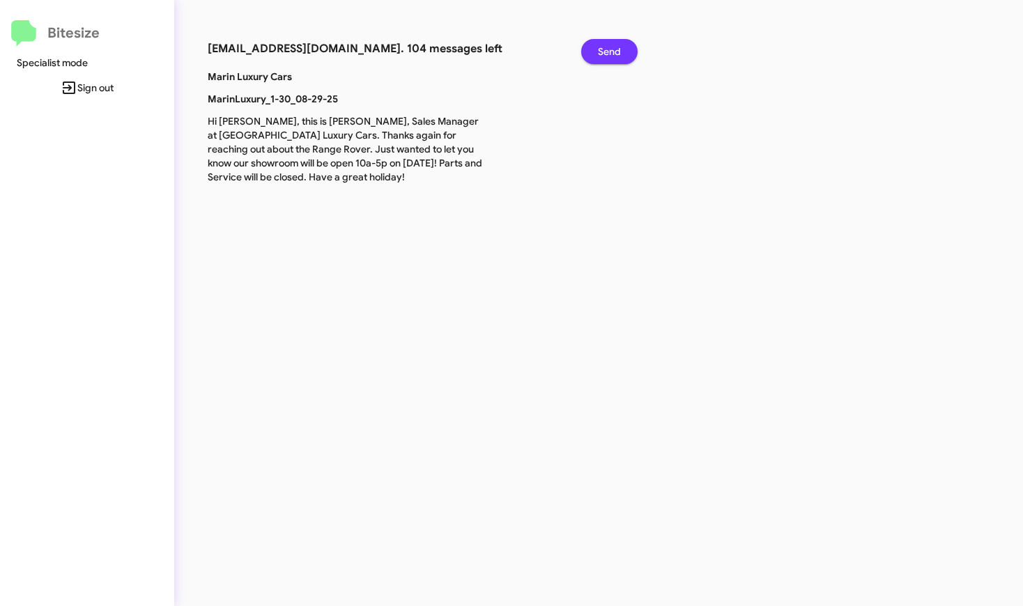
click at [599, 54] on span "Send" at bounding box center [609, 51] width 23 height 25
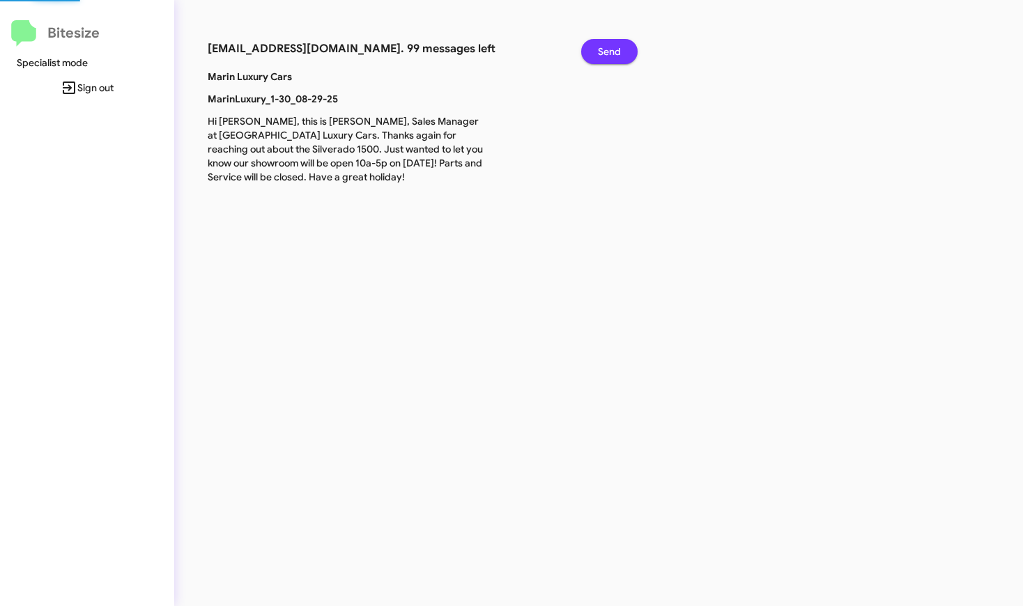
click at [599, 54] on span "Send" at bounding box center [609, 51] width 23 height 25
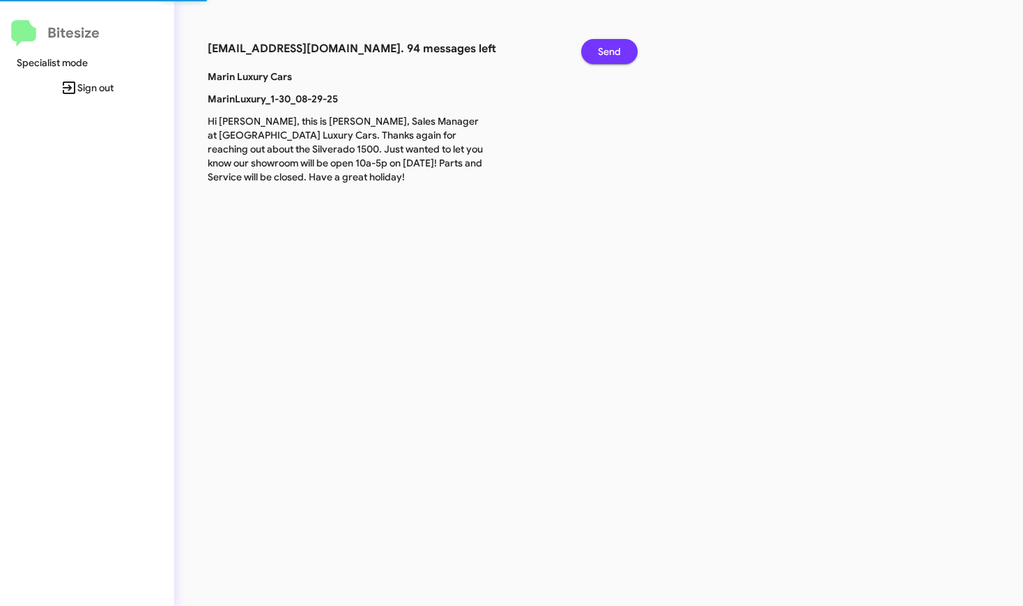
click at [599, 54] on span "Send" at bounding box center [609, 51] width 23 height 25
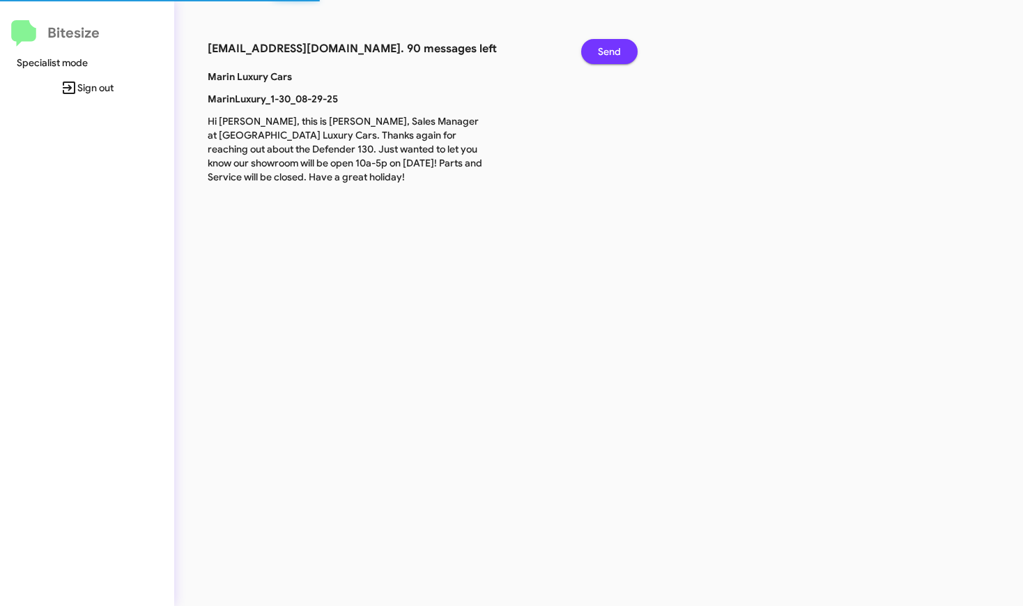
click at [599, 54] on span "Send" at bounding box center [609, 51] width 23 height 25
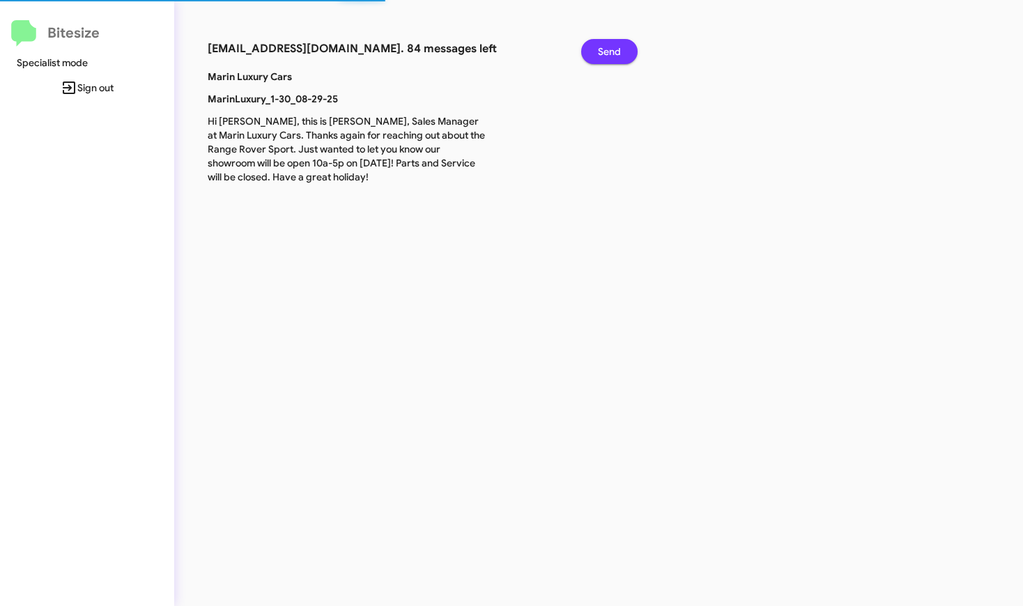
click at [599, 54] on span "Send" at bounding box center [609, 51] width 23 height 25
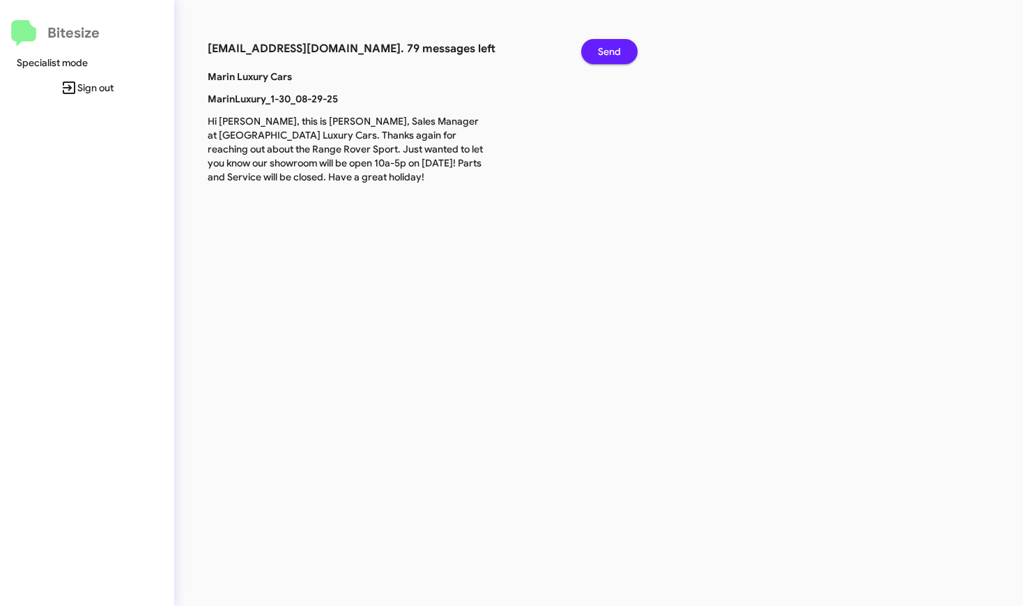
click at [599, 54] on span "Send" at bounding box center [609, 51] width 23 height 25
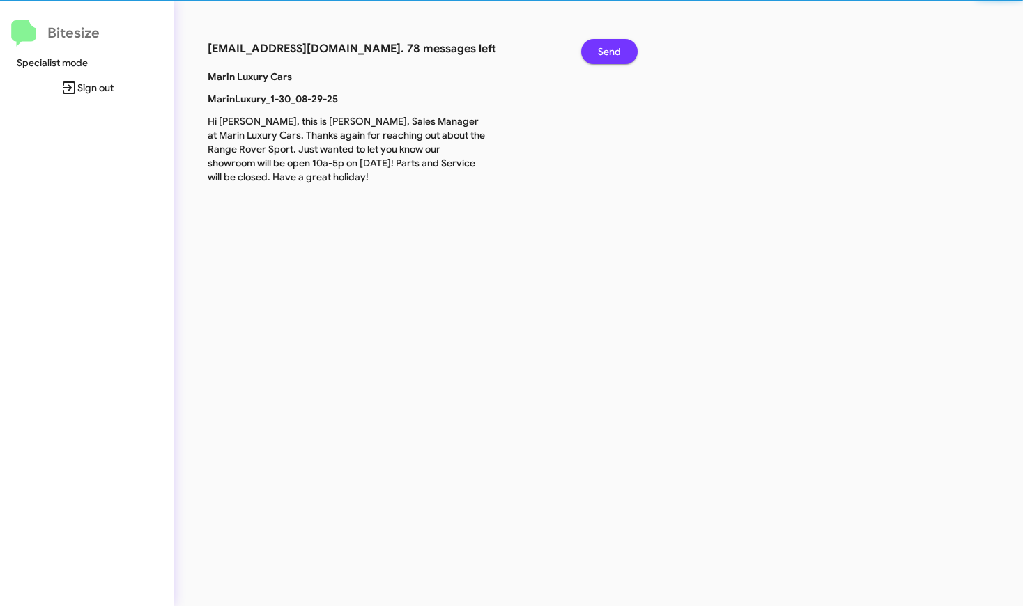
click at [599, 54] on span "Send" at bounding box center [609, 51] width 23 height 25
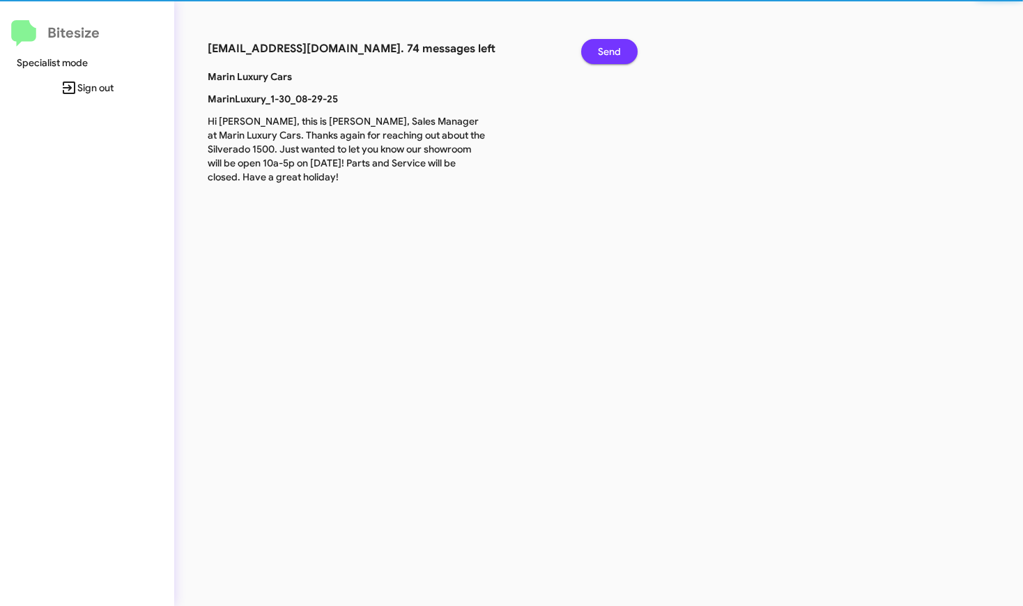
click at [599, 54] on span "Send" at bounding box center [609, 51] width 23 height 25
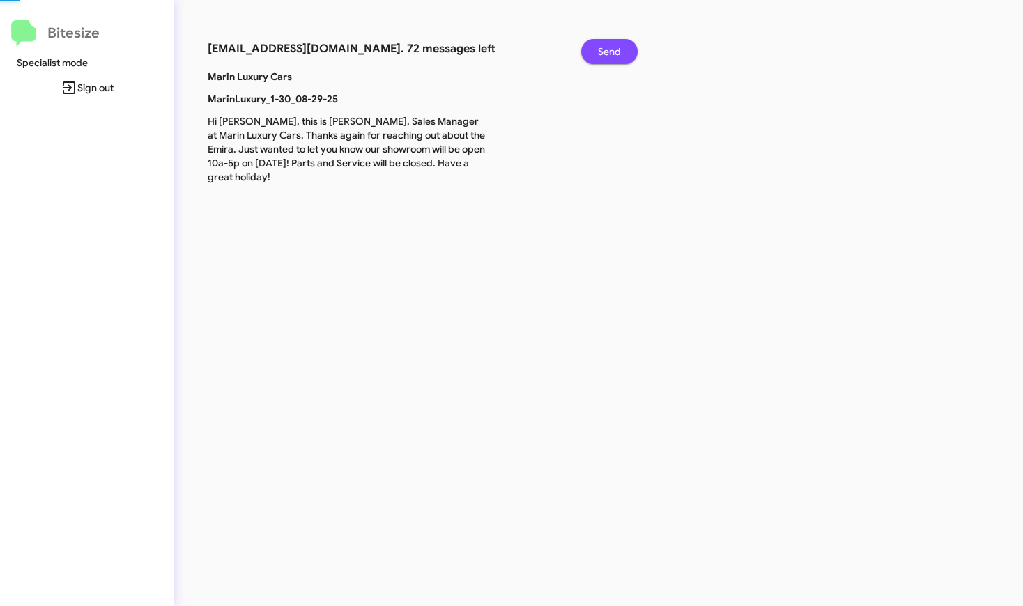
click at [599, 54] on span "Send" at bounding box center [609, 51] width 23 height 25
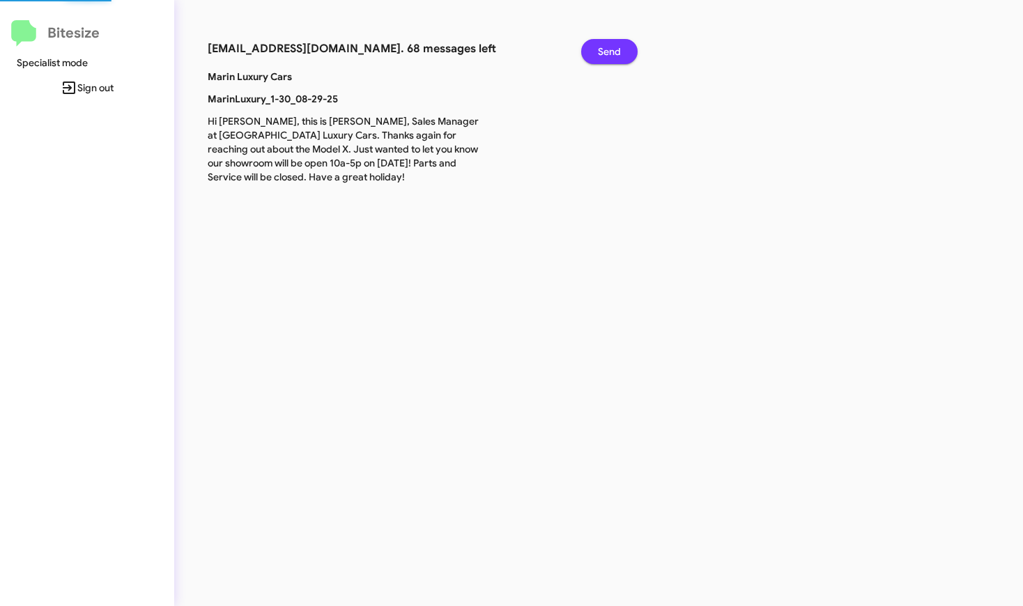
click at [599, 54] on span "Send" at bounding box center [609, 51] width 23 height 25
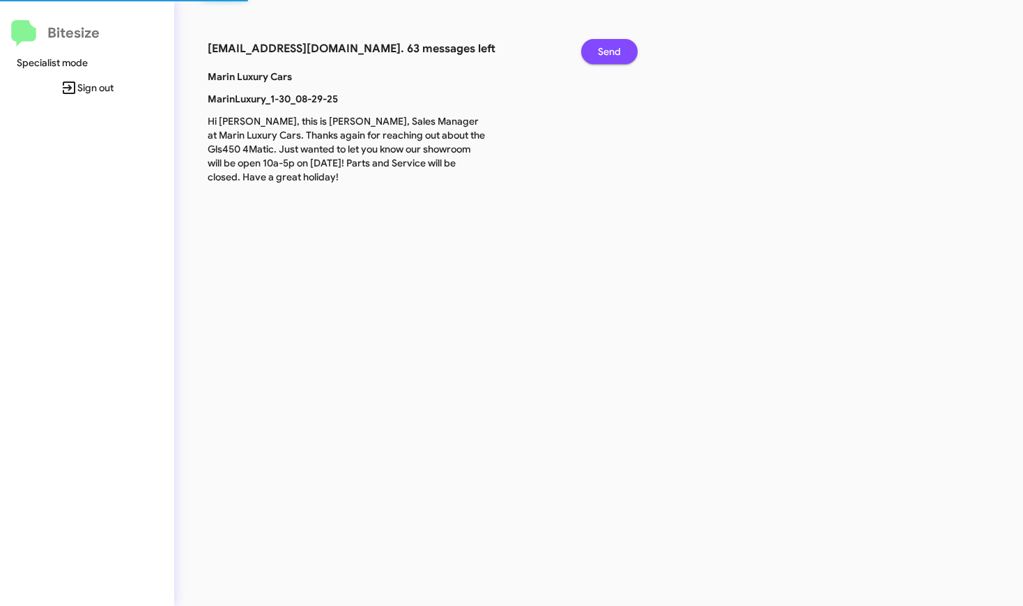
click at [599, 54] on span "Send" at bounding box center [609, 51] width 23 height 25
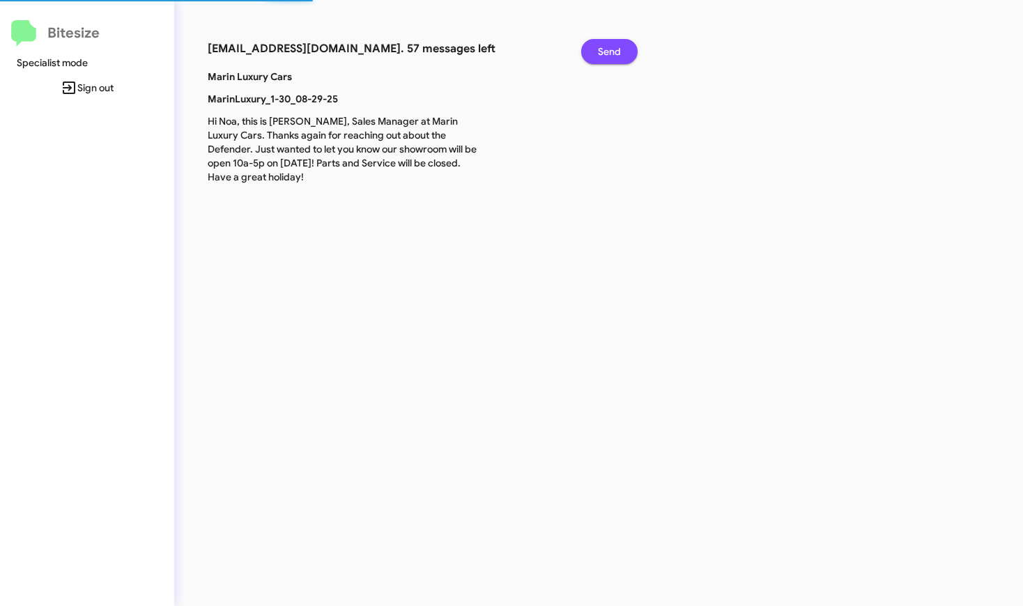
click at [599, 54] on span "Send" at bounding box center [609, 51] width 23 height 25
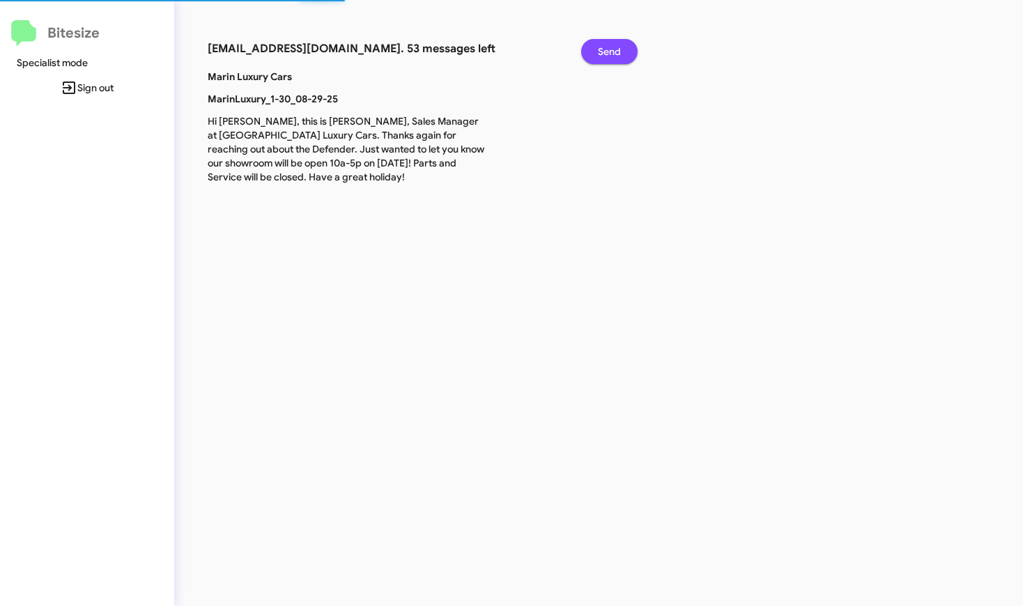
click at [599, 54] on span "Send" at bounding box center [609, 51] width 23 height 25
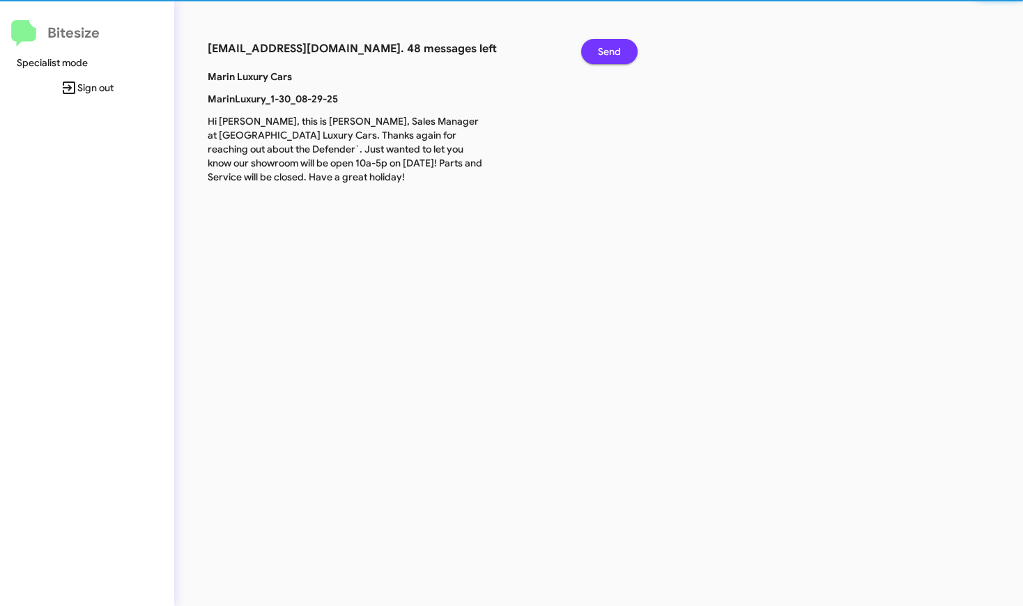
click at [599, 54] on span "Send" at bounding box center [609, 51] width 23 height 25
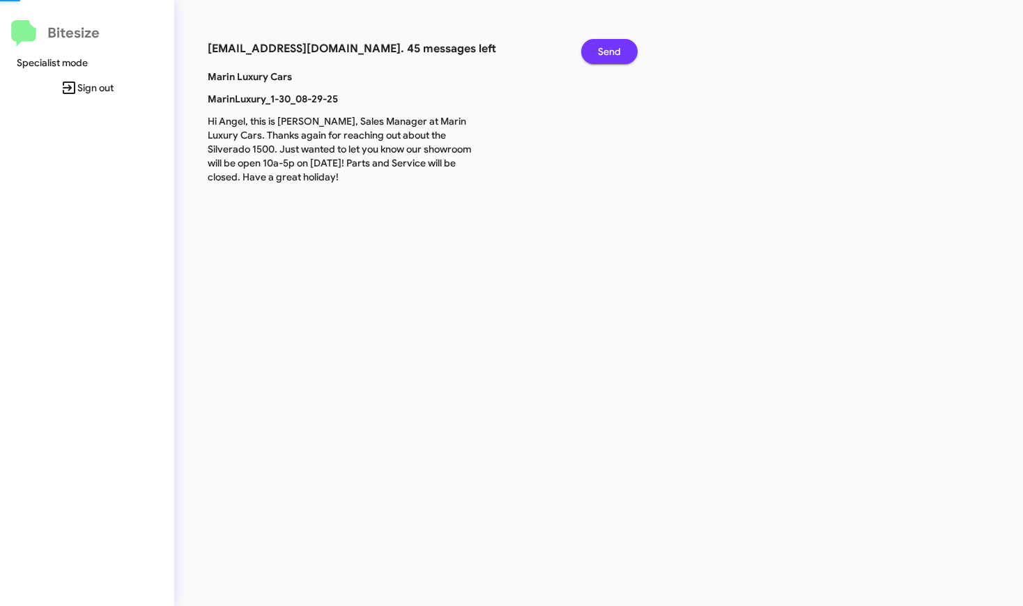
click at [599, 54] on span "Send" at bounding box center [609, 51] width 23 height 25
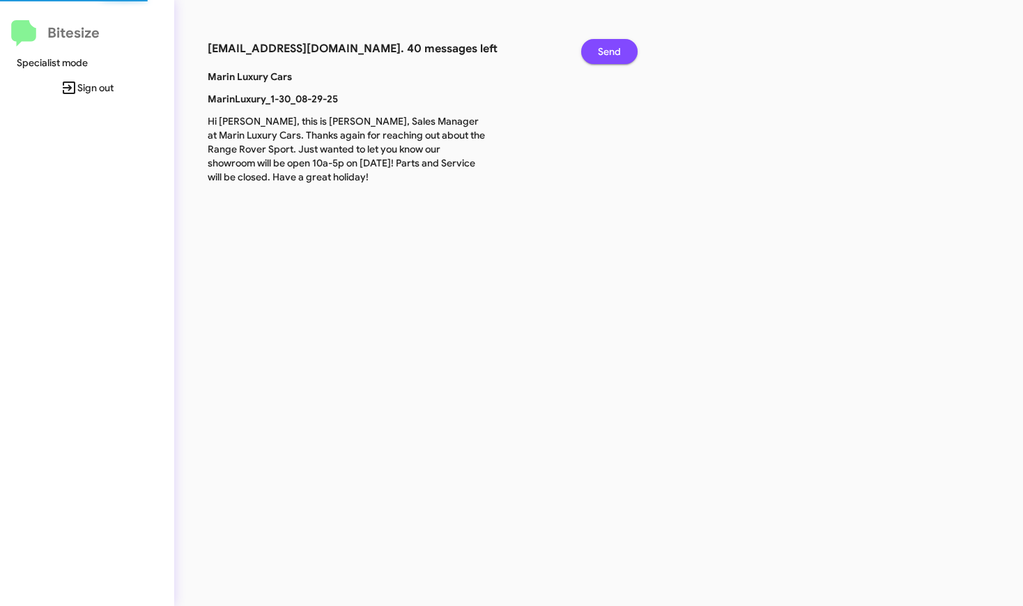
click at [599, 54] on span "Send" at bounding box center [609, 51] width 23 height 25
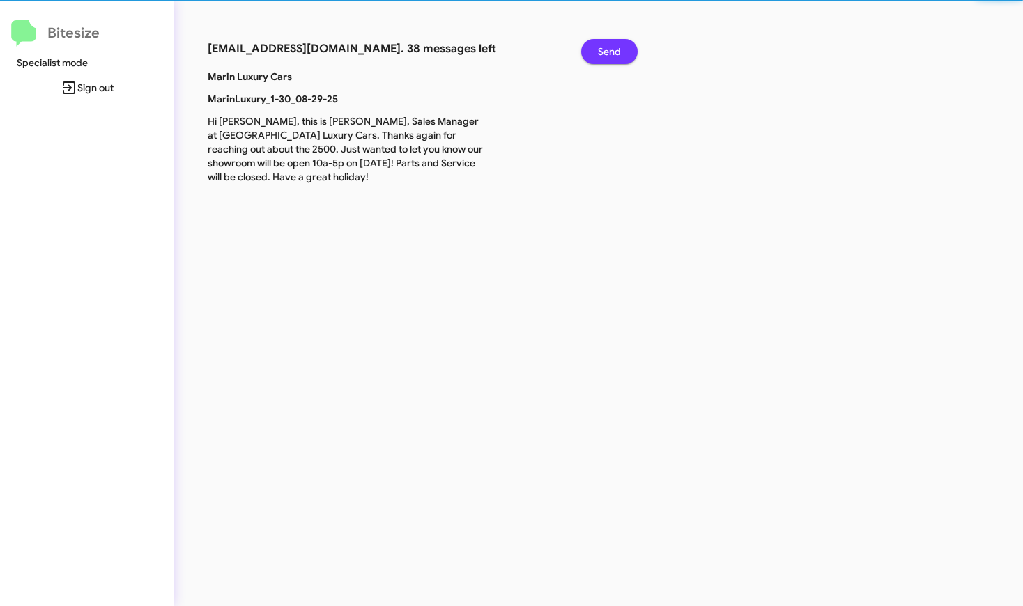
click at [599, 54] on span "Send" at bounding box center [609, 51] width 23 height 25
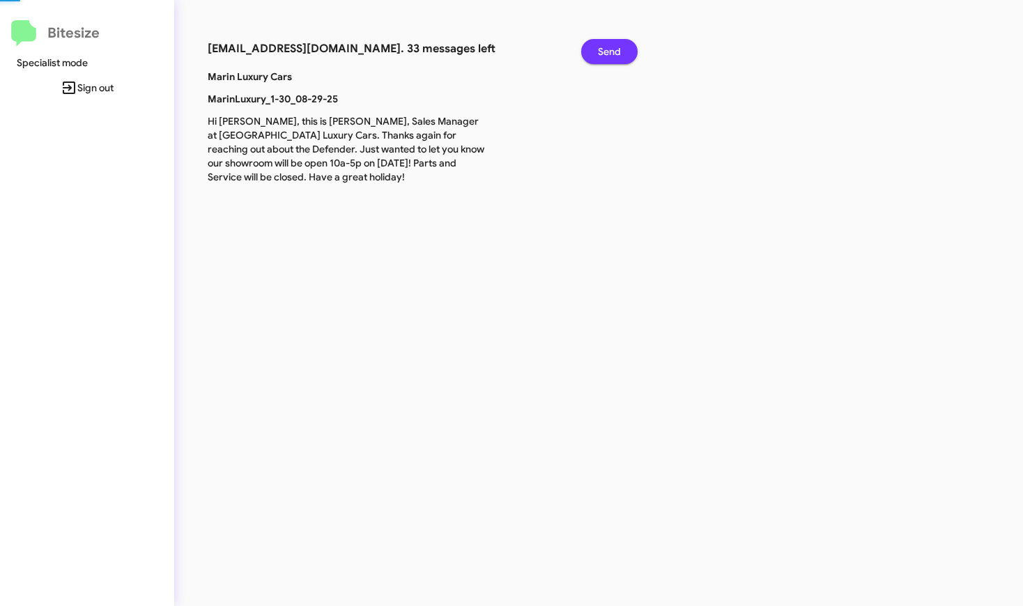
click at [599, 54] on span "Send" at bounding box center [609, 51] width 23 height 25
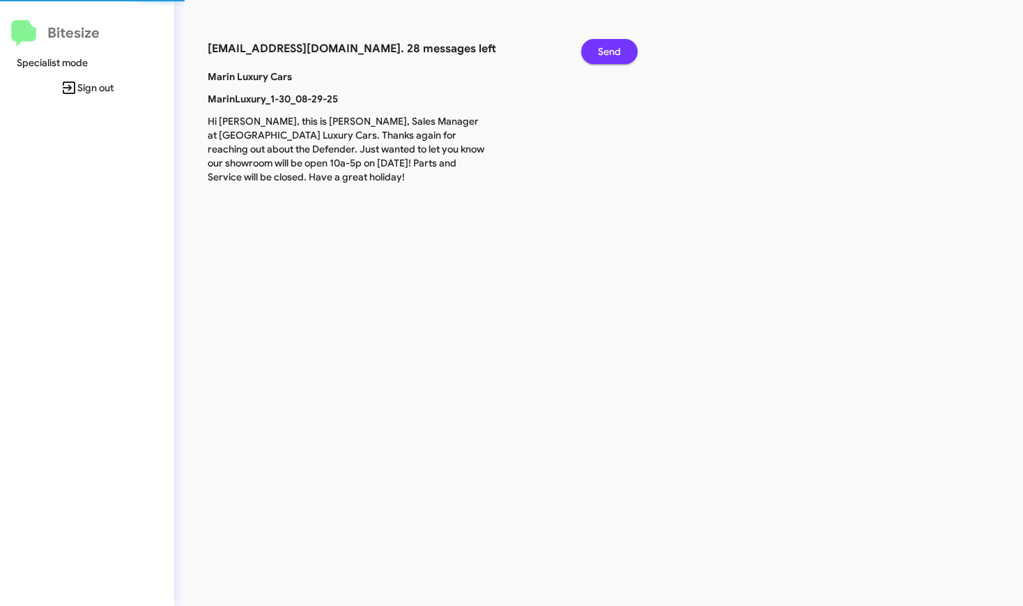
click at [599, 54] on span "Send" at bounding box center [609, 51] width 23 height 25
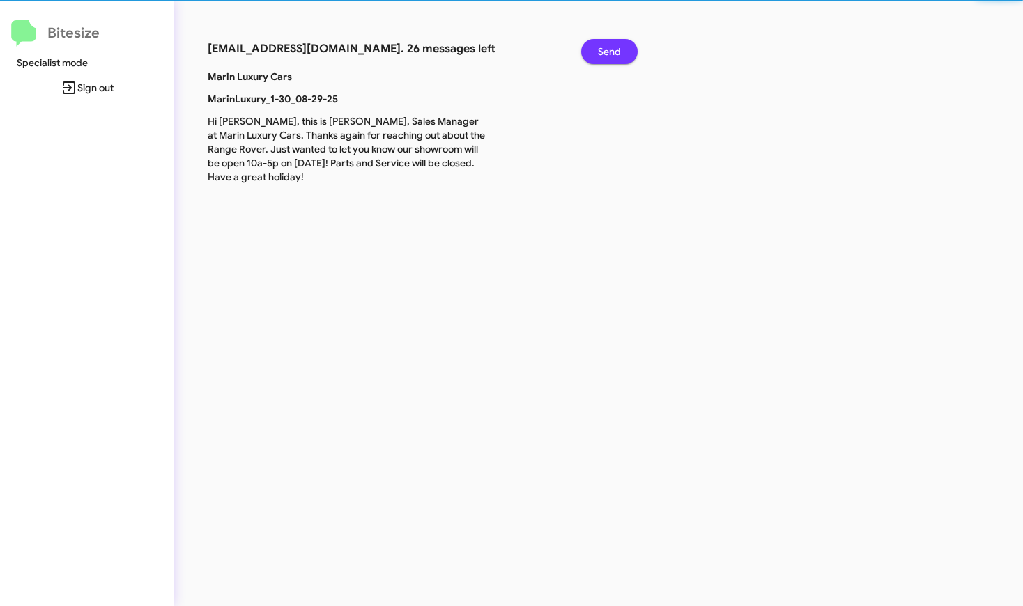
click at [599, 54] on span "Send" at bounding box center [609, 51] width 23 height 25
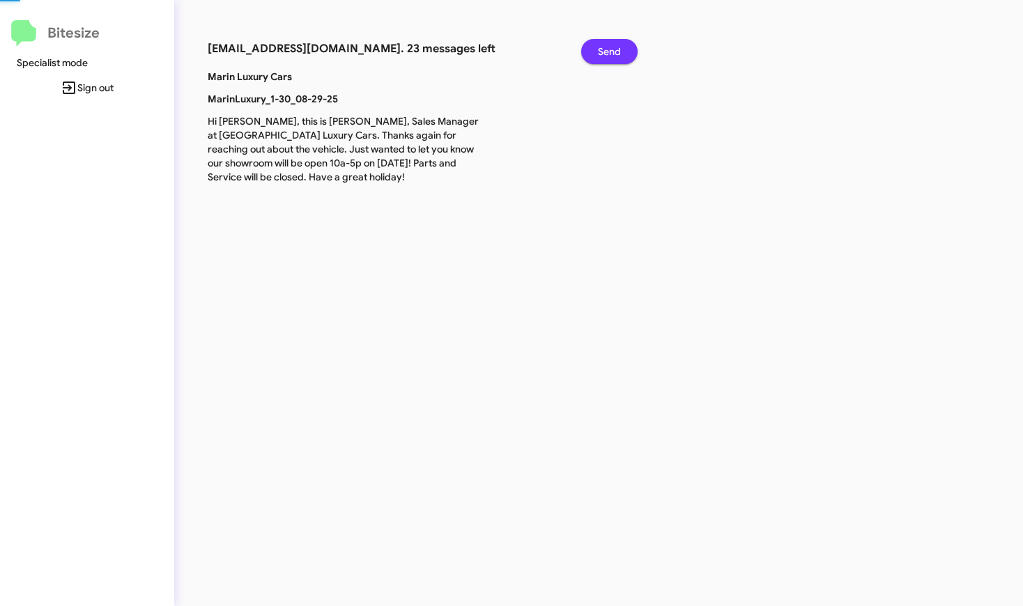
click at [599, 54] on span "Send" at bounding box center [609, 51] width 23 height 25
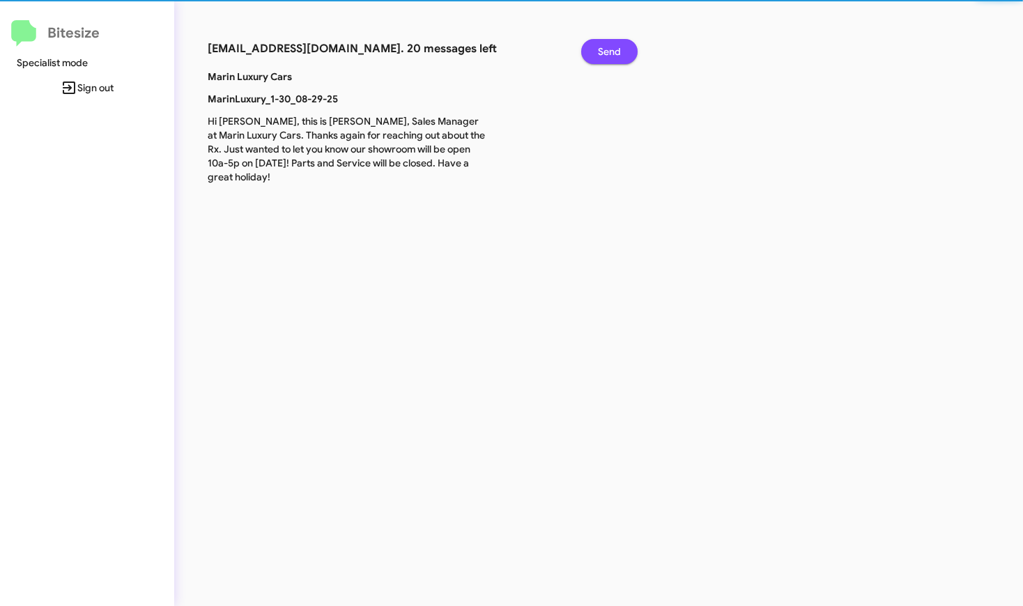
click at [599, 54] on span "Send" at bounding box center [609, 51] width 23 height 25
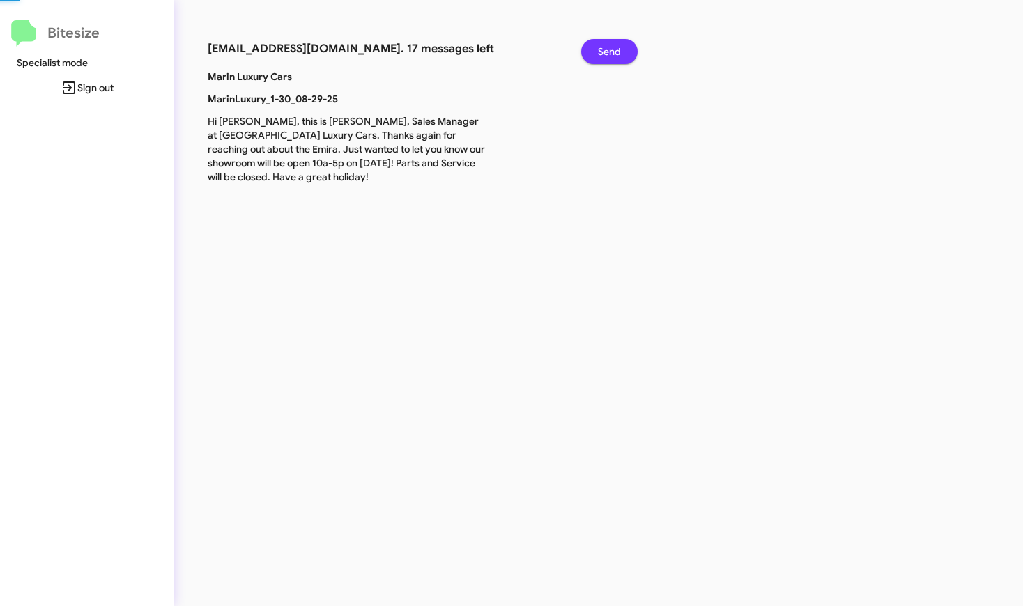
click at [599, 54] on span "Send" at bounding box center [609, 51] width 23 height 25
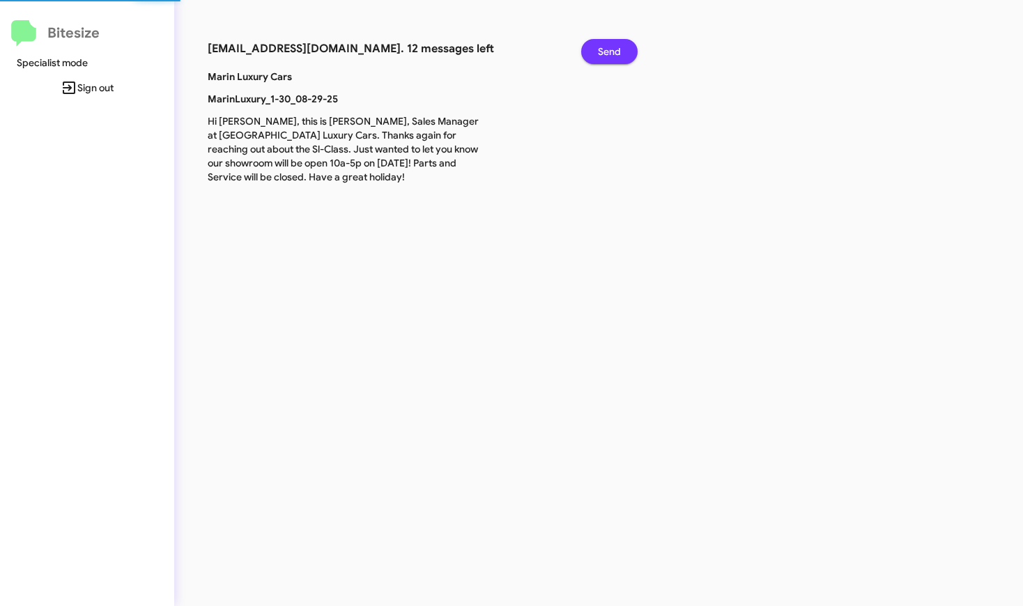
click at [599, 54] on span "Send" at bounding box center [609, 51] width 23 height 25
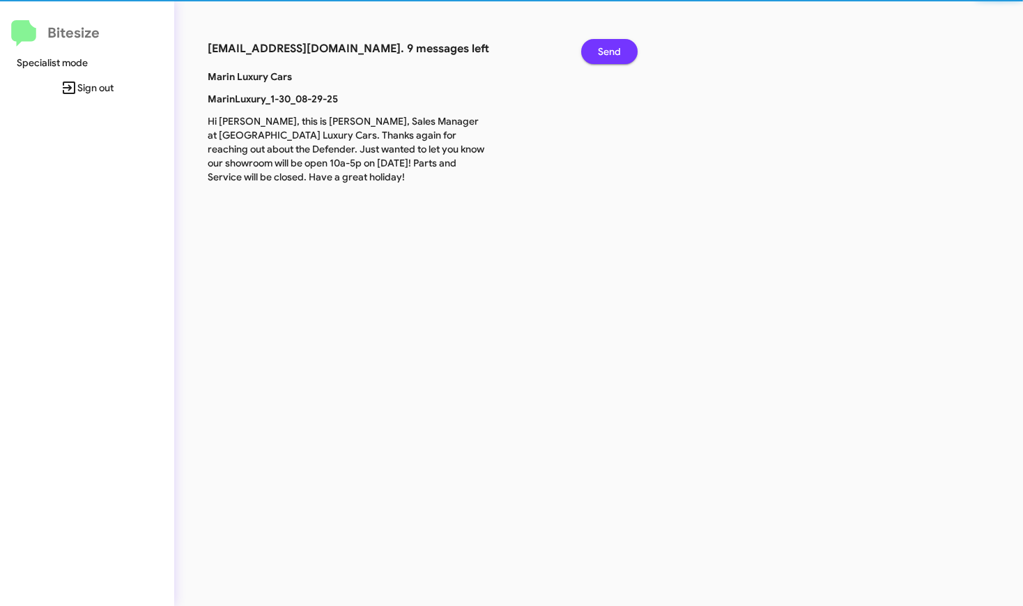
click at [599, 54] on span "Send" at bounding box center [609, 51] width 23 height 25
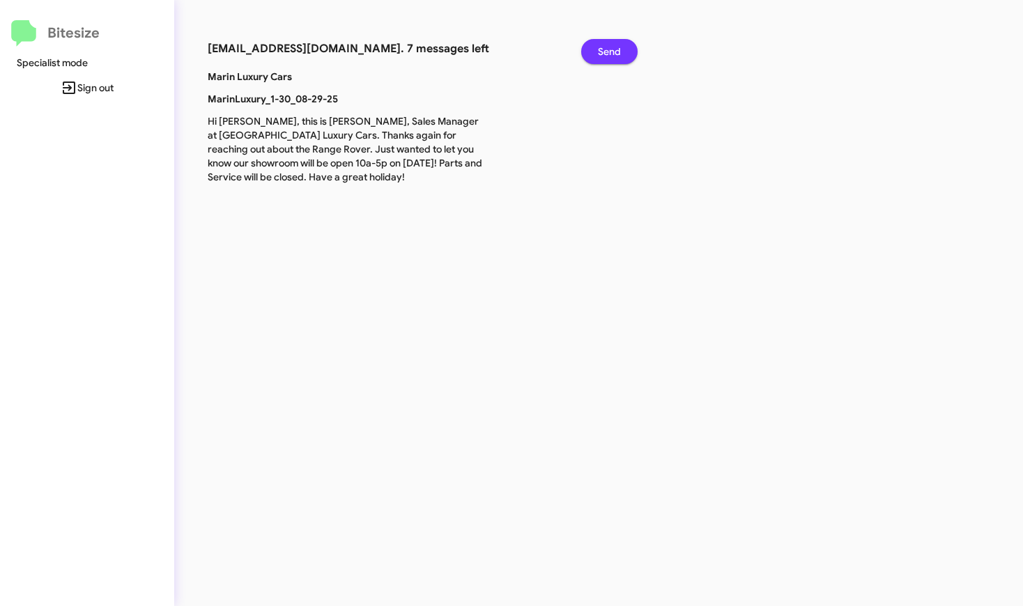
click at [599, 54] on span "Send" at bounding box center [609, 51] width 23 height 25
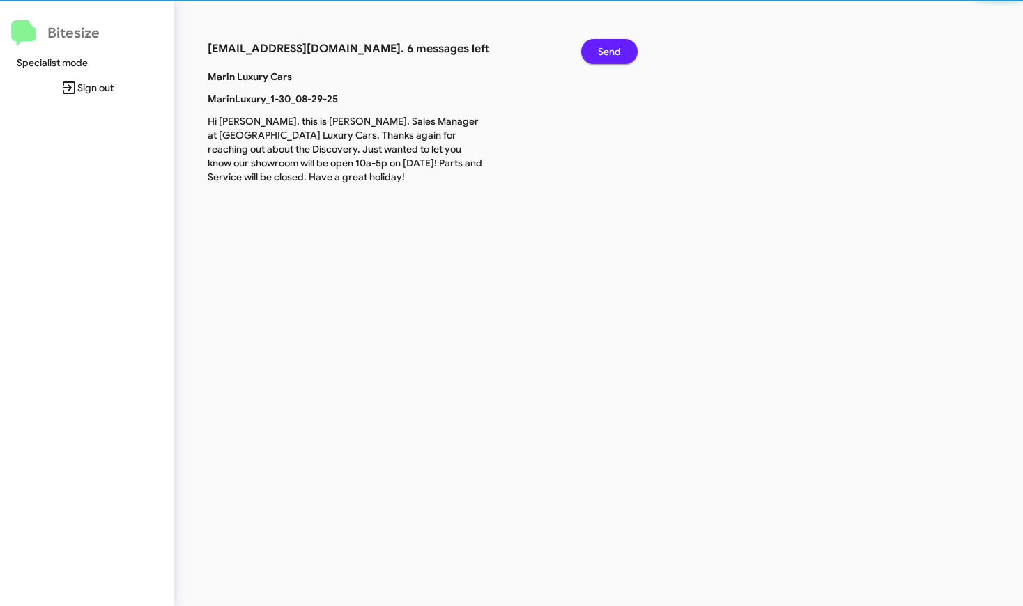
click at [599, 54] on span "Send" at bounding box center [609, 51] width 23 height 25
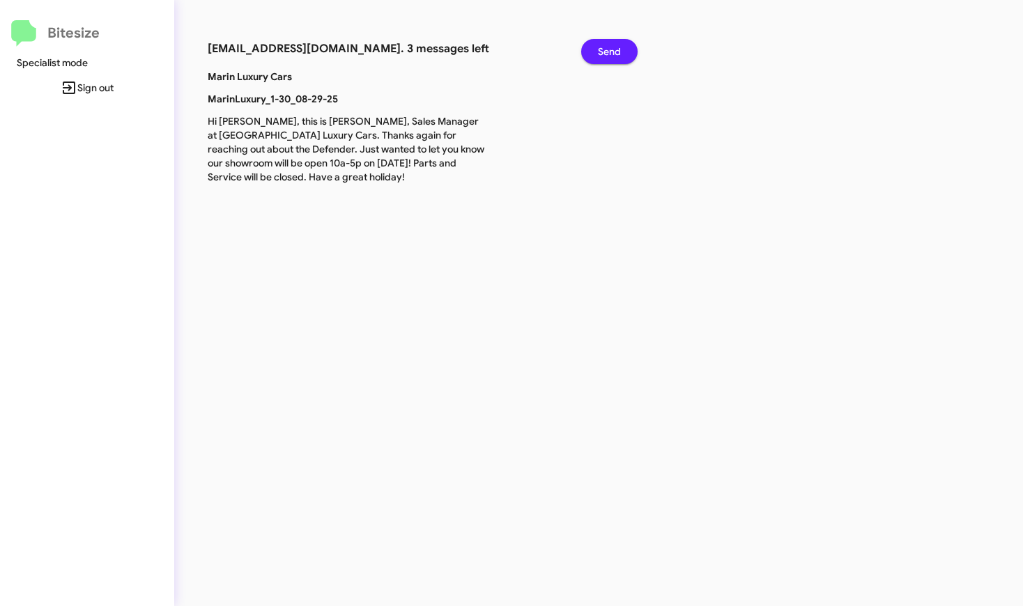
click at [599, 54] on span "Send" at bounding box center [609, 51] width 23 height 25
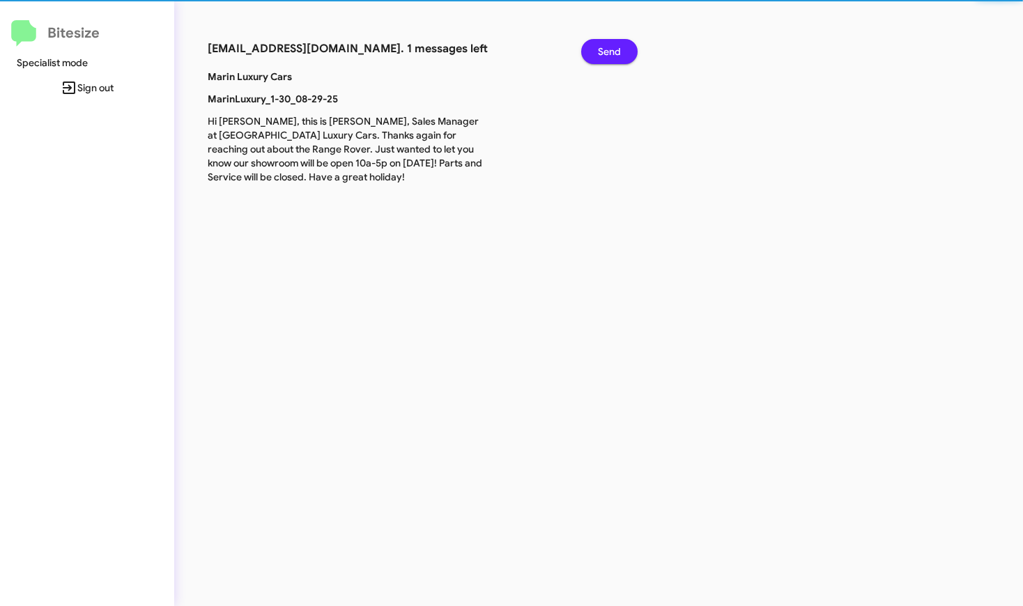
click at [599, 54] on span "Send" at bounding box center [609, 51] width 23 height 25
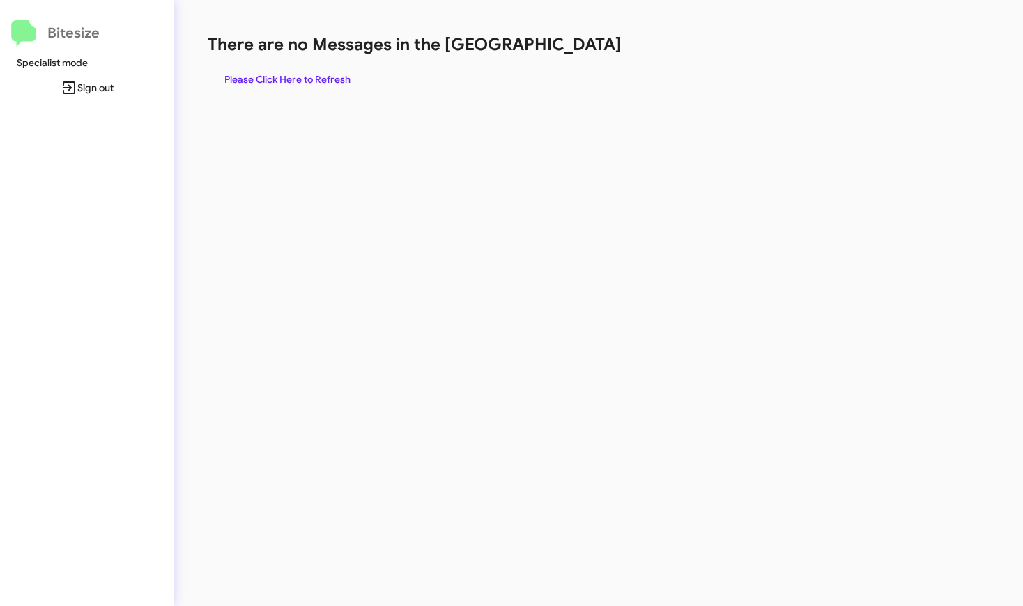
click at [101, 85] on span "Sign out" at bounding box center [87, 87] width 152 height 25
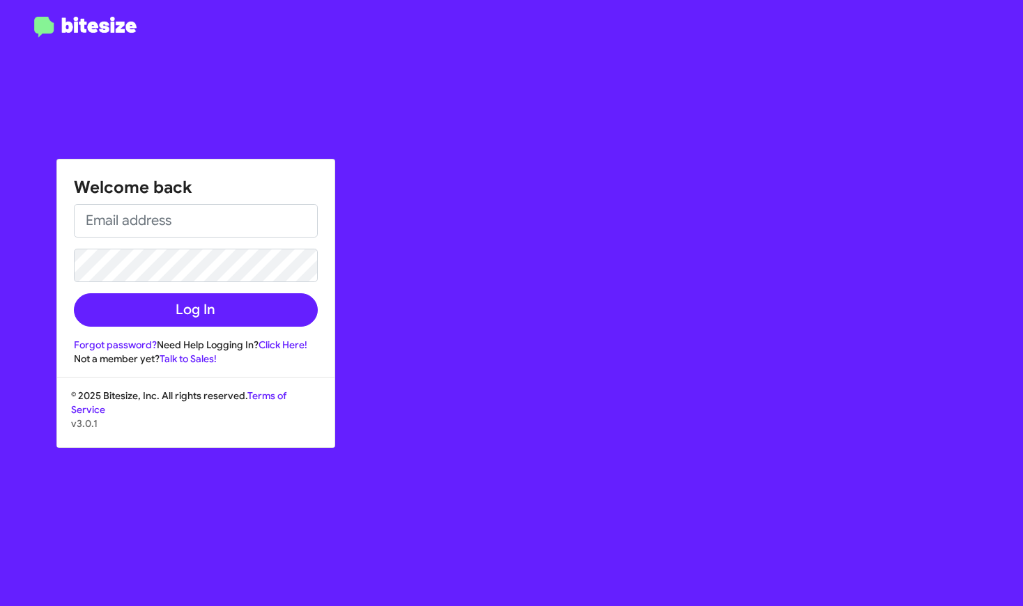
type input "[EMAIL_ADDRESS][DOMAIN_NAME]"
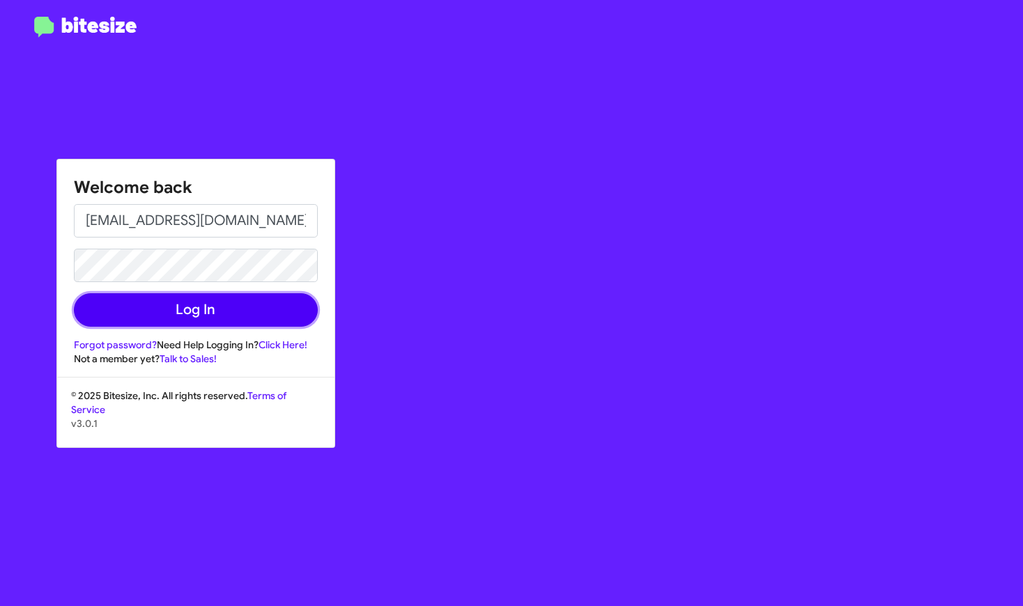
click at [177, 312] on button "Log In" at bounding box center [196, 309] width 244 height 33
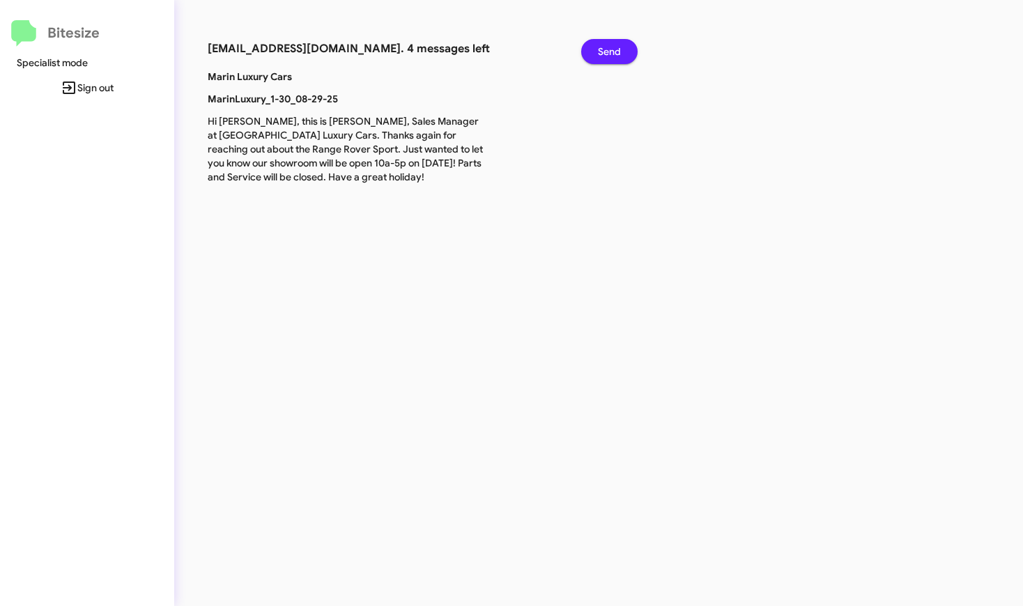
click at [96, 84] on span "Sign out" at bounding box center [87, 87] width 152 height 25
click at [613, 51] on span "Send" at bounding box center [609, 51] width 23 height 25
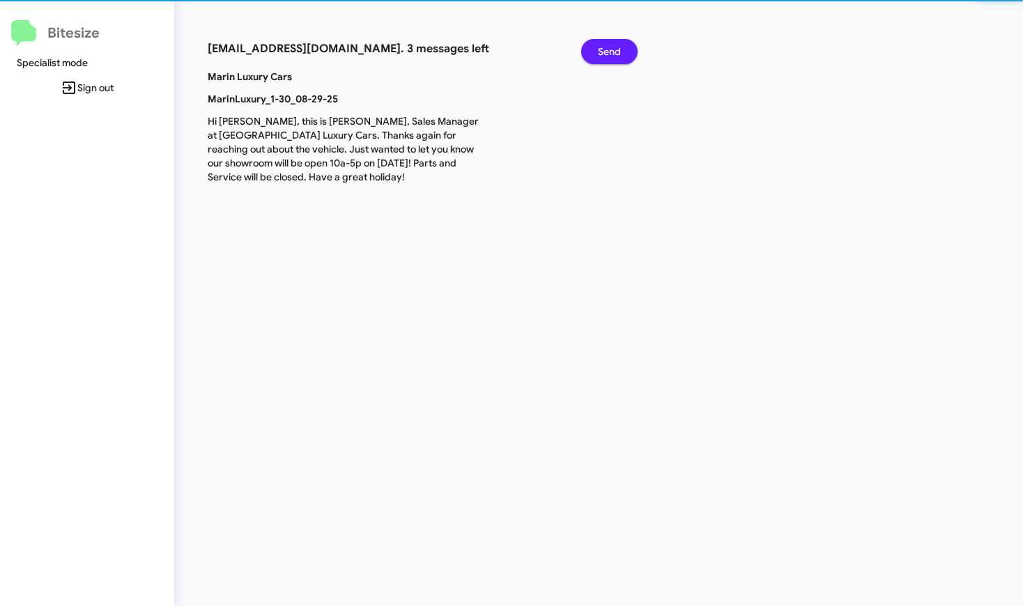
click at [613, 51] on span "Send" at bounding box center [609, 51] width 23 height 25
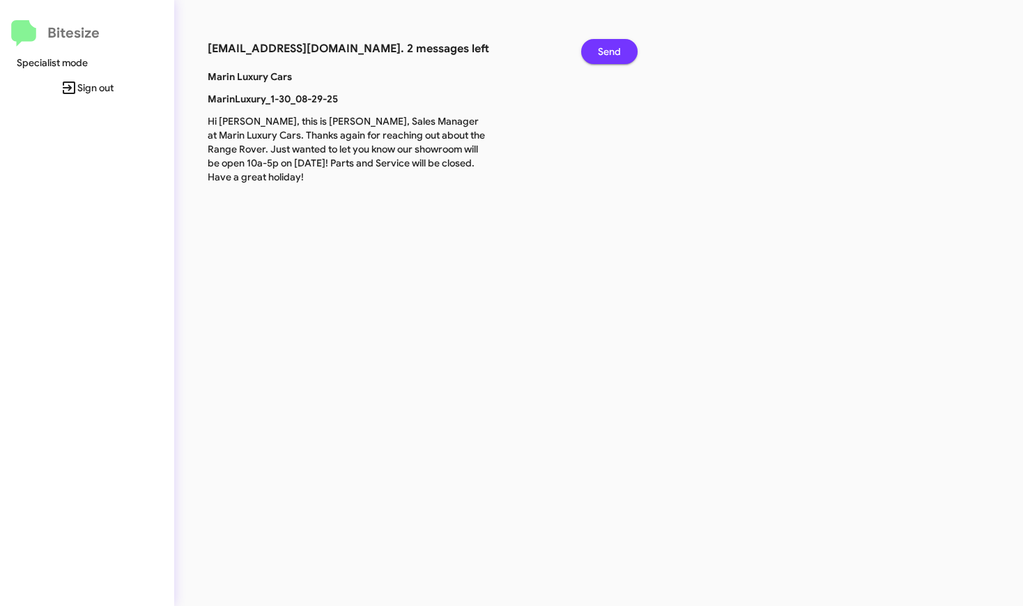
click at [613, 51] on span "Send" at bounding box center [609, 51] width 23 height 25
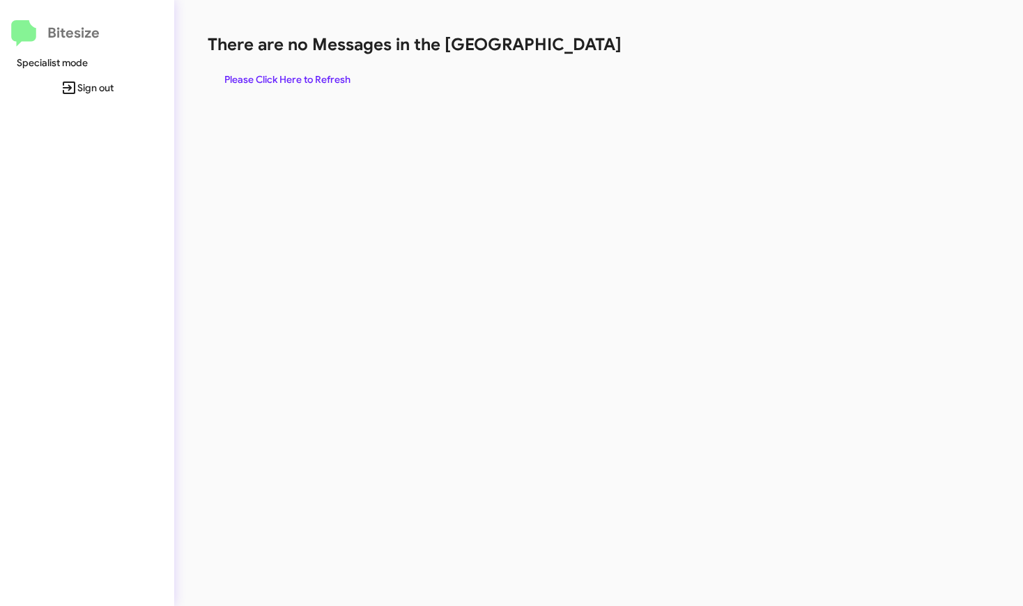
click at [75, 91] on icon at bounding box center [69, 88] width 13 height 13
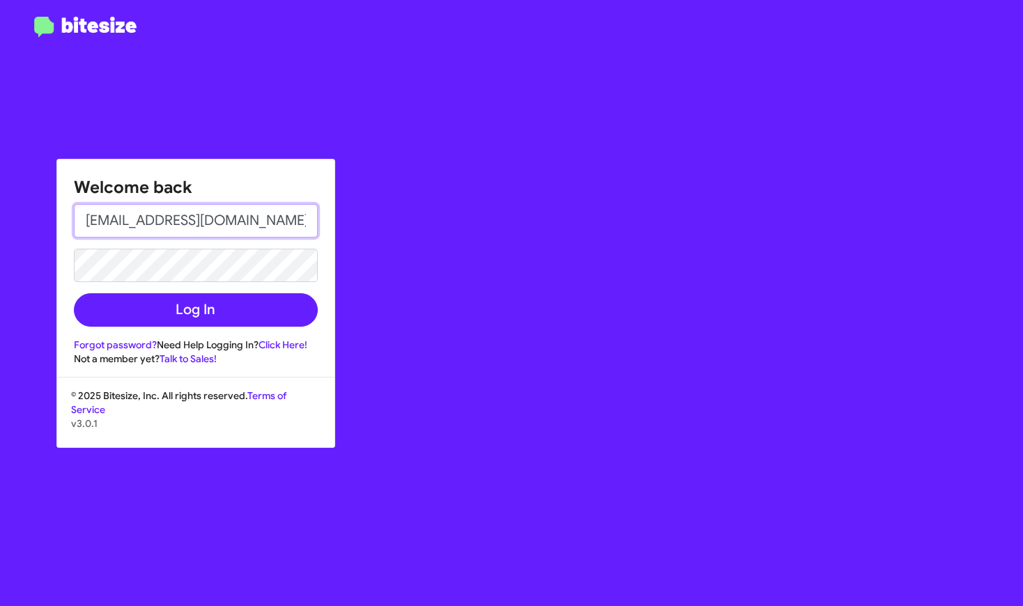
click at [123, 215] on input "[EMAIL_ADDRESS][DOMAIN_NAME]" at bounding box center [196, 220] width 244 height 33
type input "[EMAIL_ADDRESS][DOMAIN_NAME]"
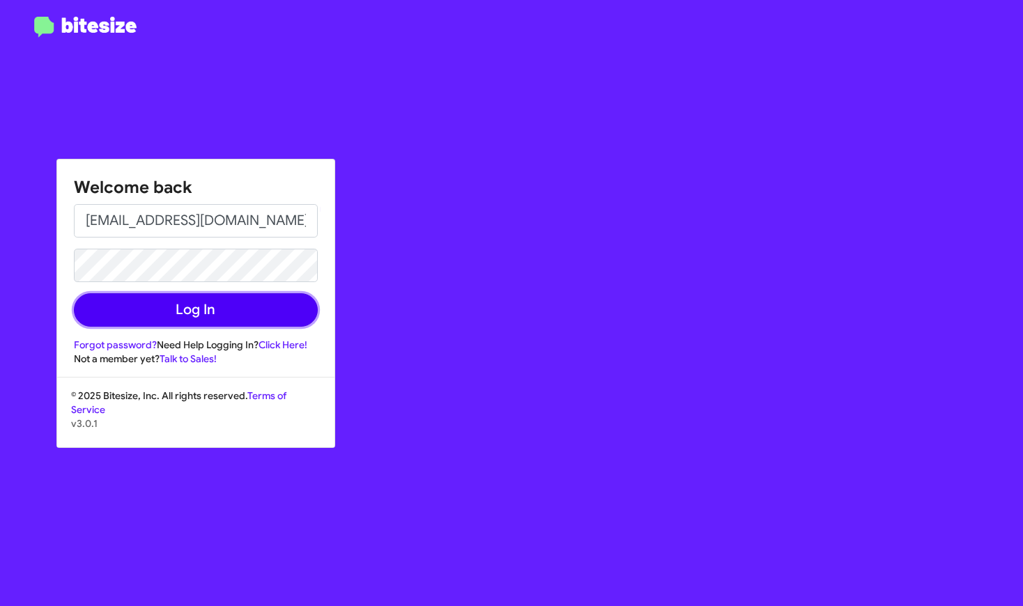
click at [192, 307] on button "Log In" at bounding box center [196, 309] width 244 height 33
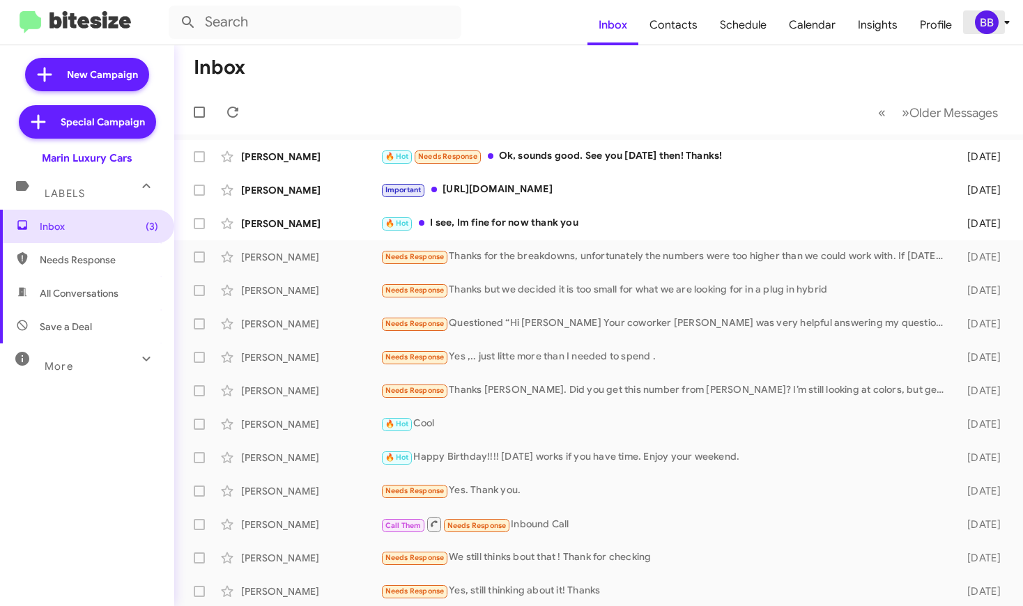
click at [991, 20] on div "BB" at bounding box center [987, 22] width 24 height 24
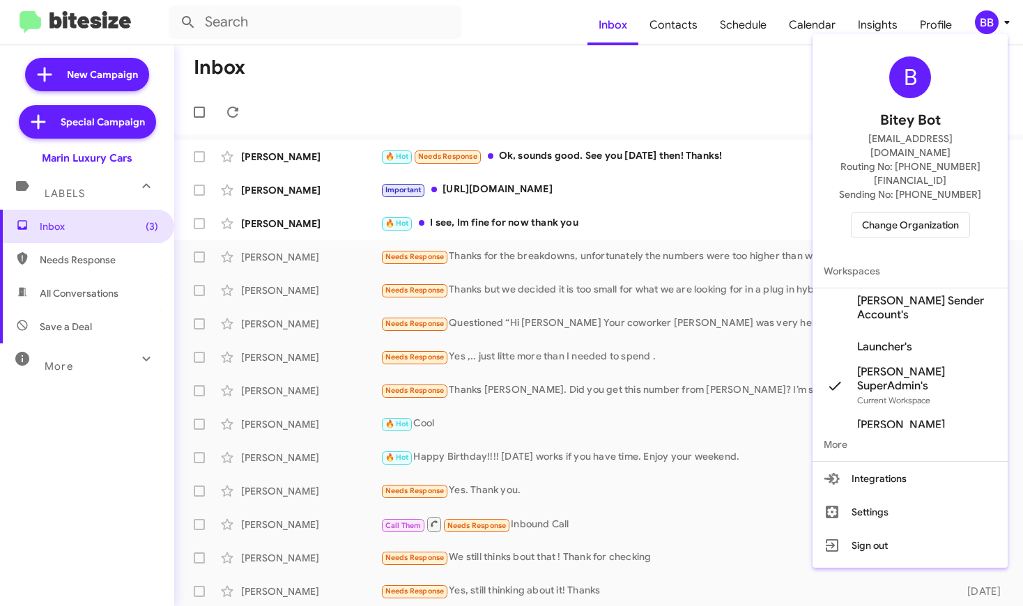
click at [892, 340] on span "Launcher's" at bounding box center [884, 347] width 55 height 14
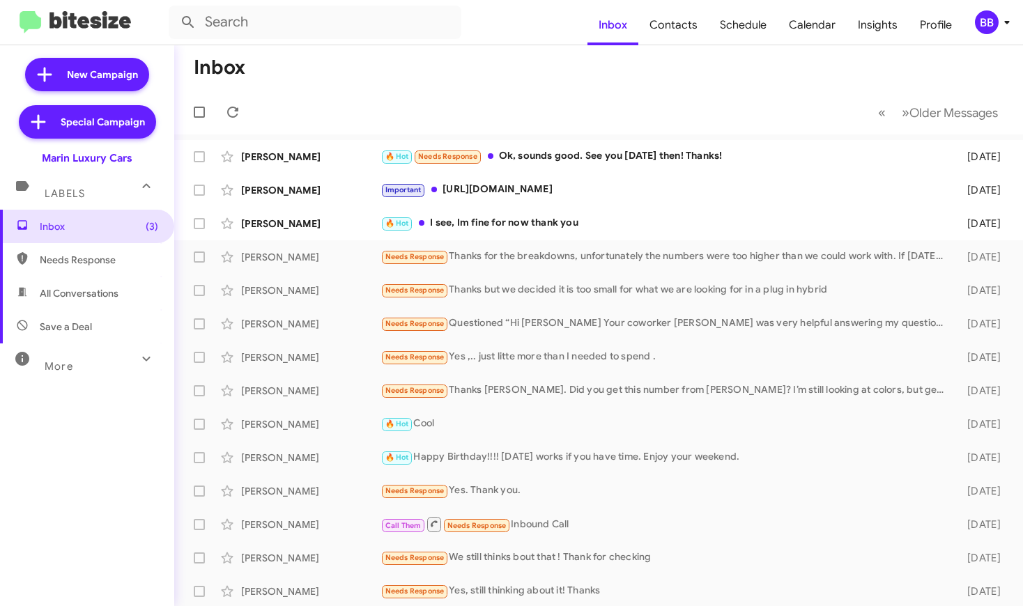
click at [995, 32] on span "BB" at bounding box center [995, 22] width 42 height 24
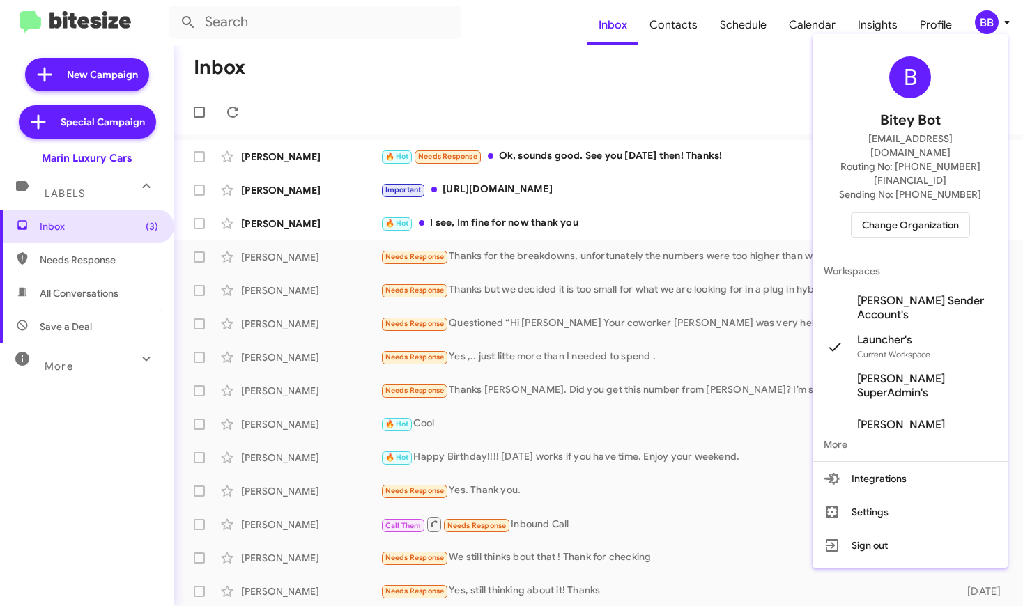
click at [90, 22] on div at bounding box center [511, 303] width 1023 height 606
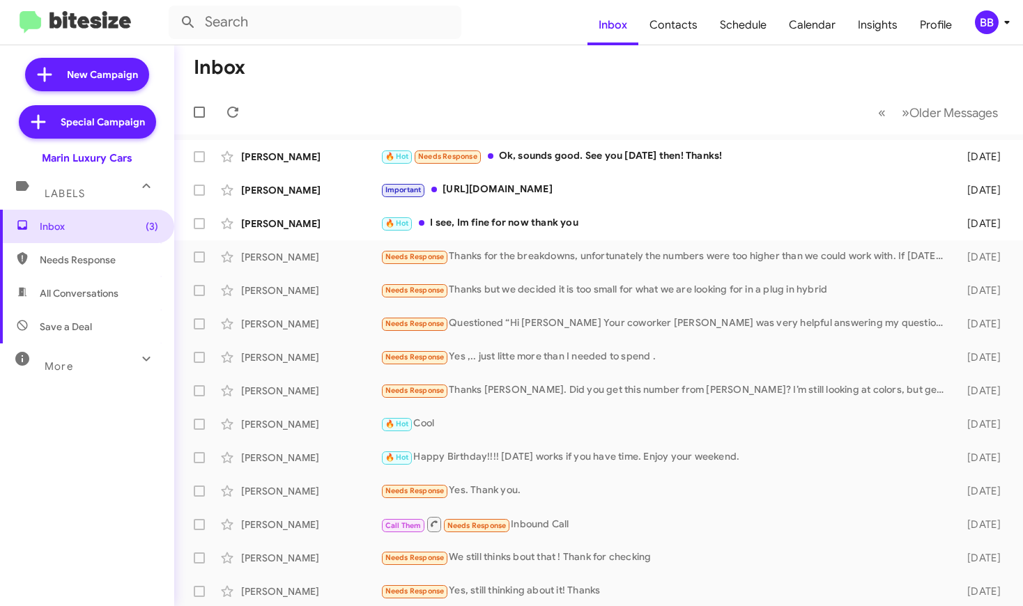
click at [83, 24] on img at bounding box center [76, 22] width 112 height 23
click at [60, 356] on div "More" at bounding box center [73, 361] width 124 height 26
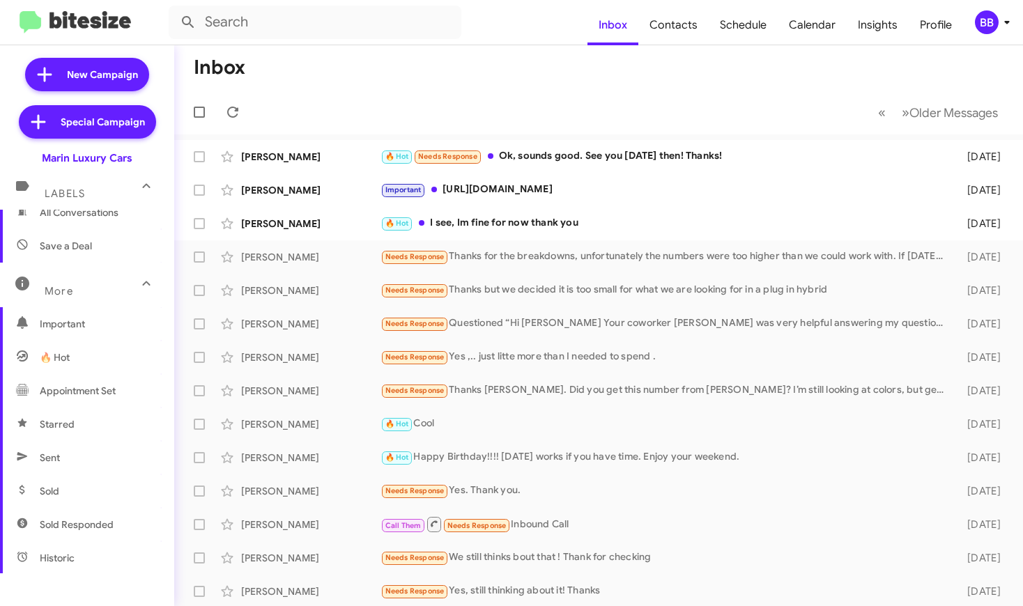
scroll to position [91, 0]
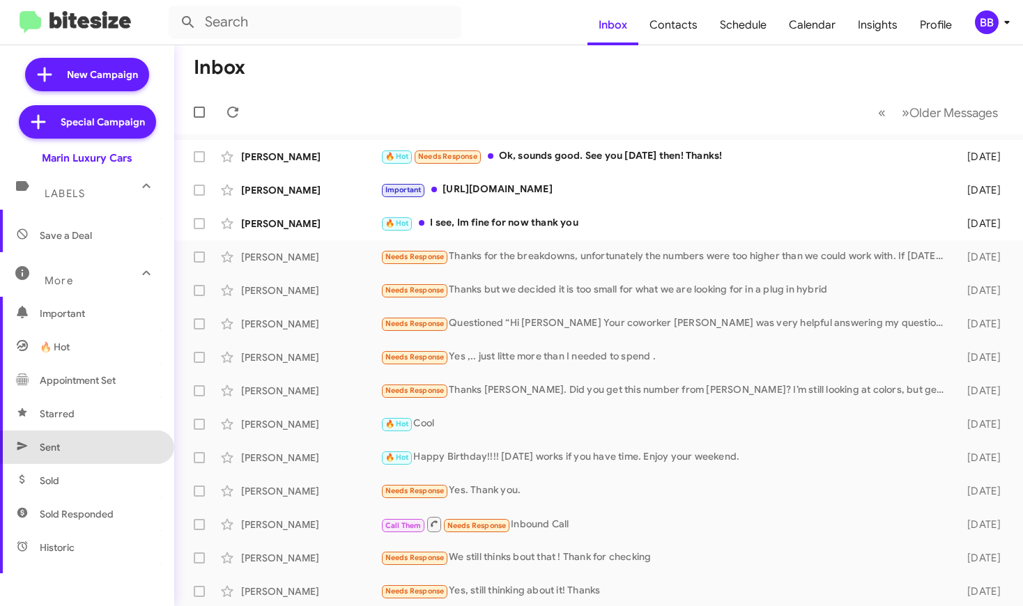
click at [60, 450] on span "Sent" at bounding box center [50, 448] width 20 height 14
type input "in:sent"
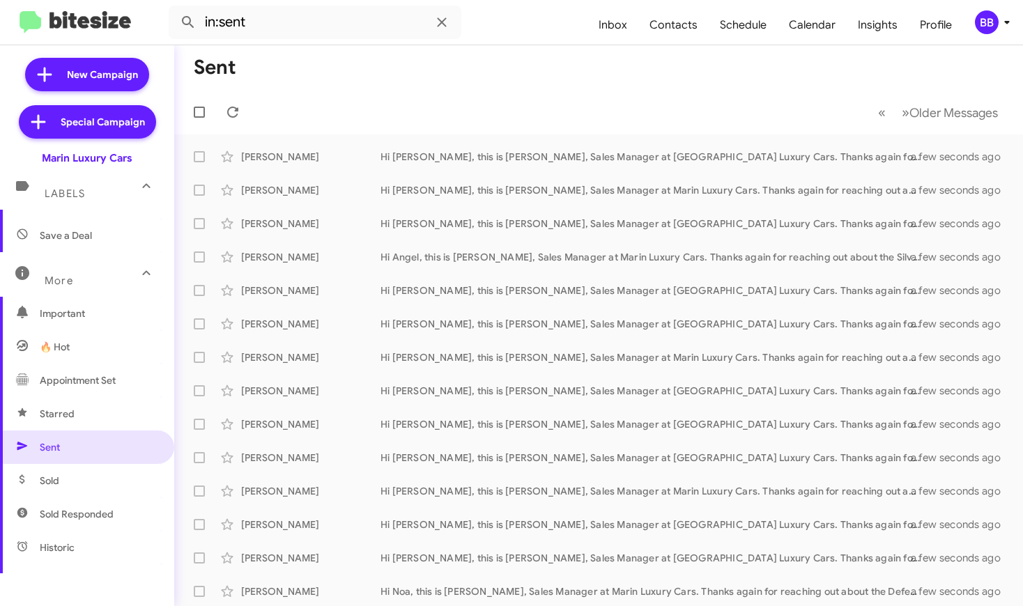
click at [381, 139] on mat-action-list "Travis Martin Hi Travis, this is Conley Byrnes, Sales Manager at Marin Luxury C…" at bounding box center [598, 472] width 849 height 675
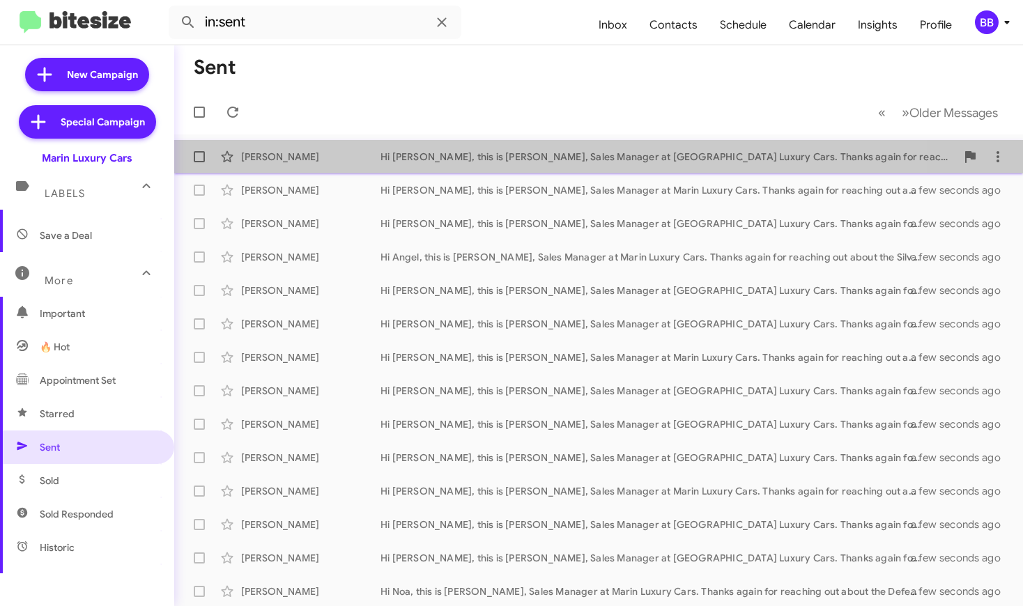
click at [355, 168] on div "Travis Martin Hi Travis, this is Conley Byrnes, Sales Manager at Marin Luxury C…" at bounding box center [598, 157] width 827 height 28
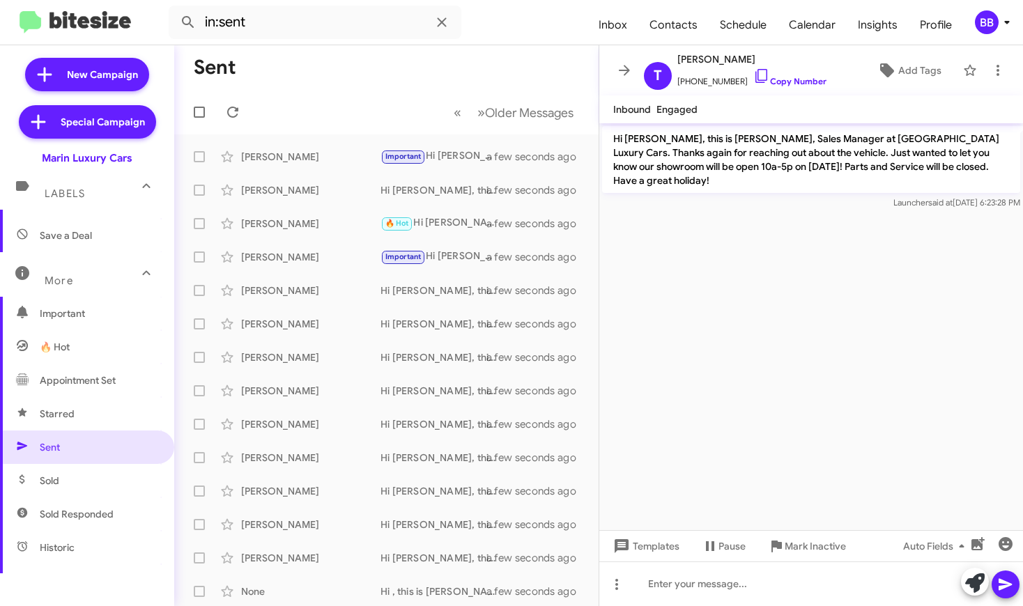
click at [747, 291] on cdk-virtual-scroll-viewport "Hi Travis, this is Conley Byrnes, Sales Manager at Marin Luxury Cars. Thanks ag…" at bounding box center [811, 326] width 424 height 407
click at [118, 29] on img at bounding box center [76, 22] width 112 height 23
